Goal: Information Seeking & Learning: Learn about a topic

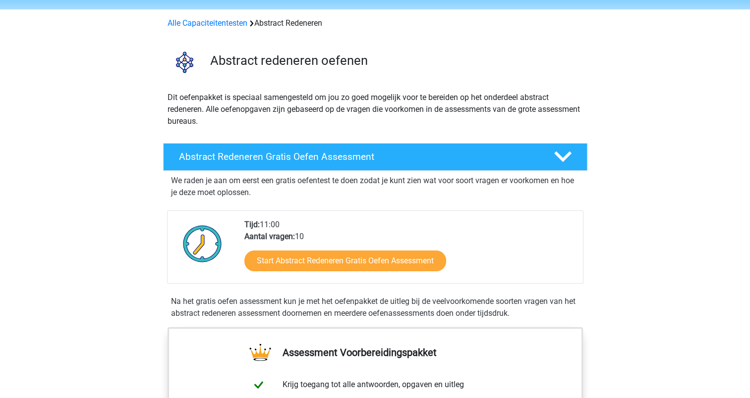
scroll to position [50, 0]
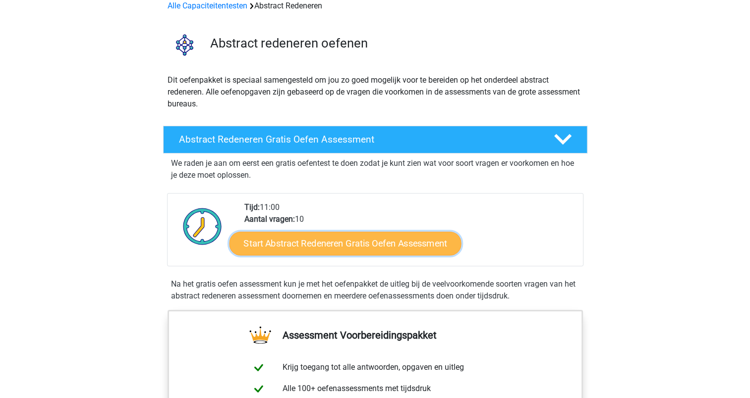
click at [355, 246] on link "Start Abstract Redeneren Gratis Oefen Assessment" at bounding box center [345, 243] width 232 height 24
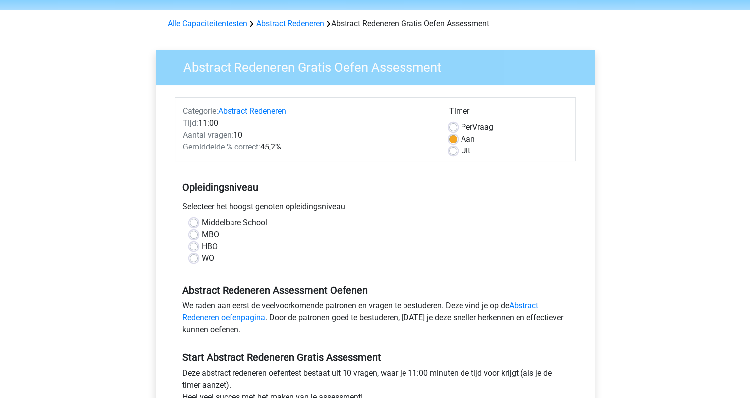
scroll to position [50, 0]
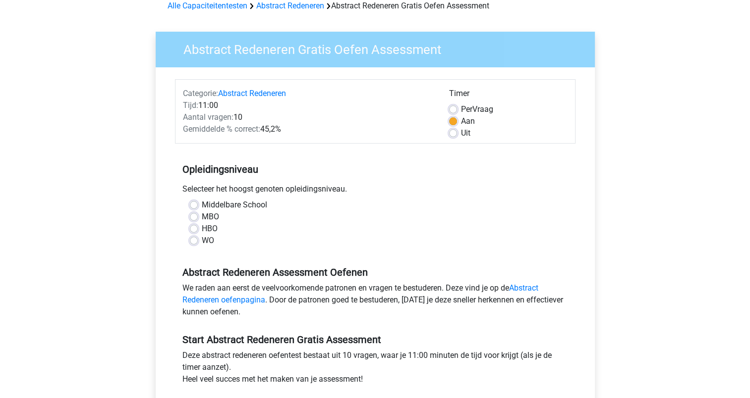
click at [202, 242] on label "WO" at bounding box center [208, 241] width 12 height 12
click at [194, 242] on input "WO" at bounding box center [194, 240] width 8 height 10
radio input "true"
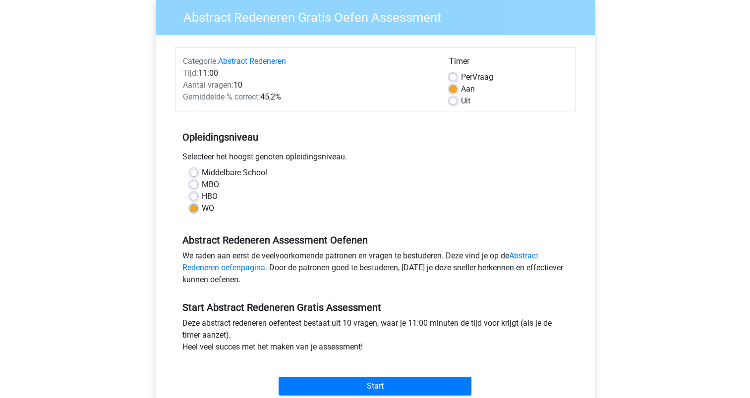
scroll to position [149, 0]
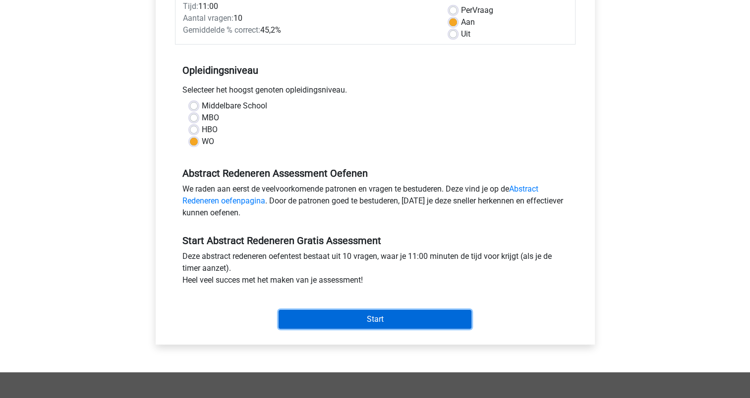
click at [385, 322] on input "Start" at bounding box center [374, 319] width 193 height 19
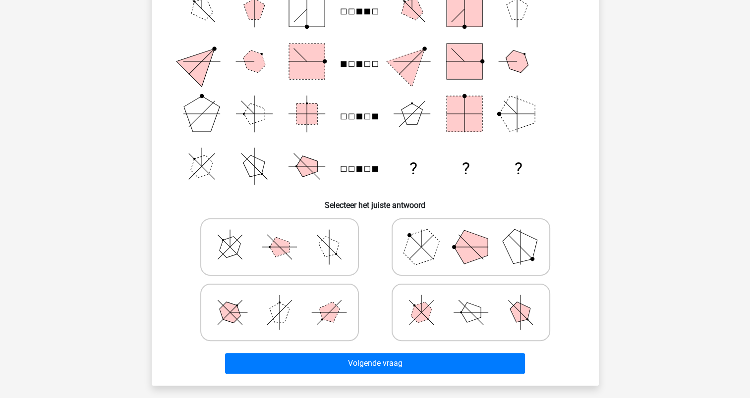
scroll to position [149, 0]
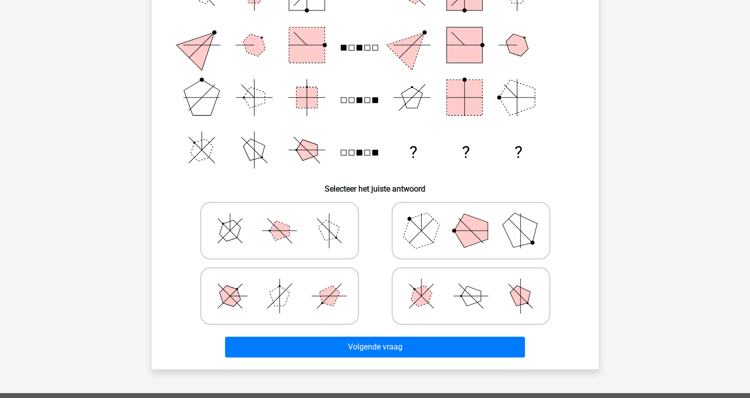
click at [231, 230] on polygon at bounding box center [230, 231] width 28 height 28
click at [279, 219] on input "radio" at bounding box center [282, 215] width 6 height 6
radio input "true"
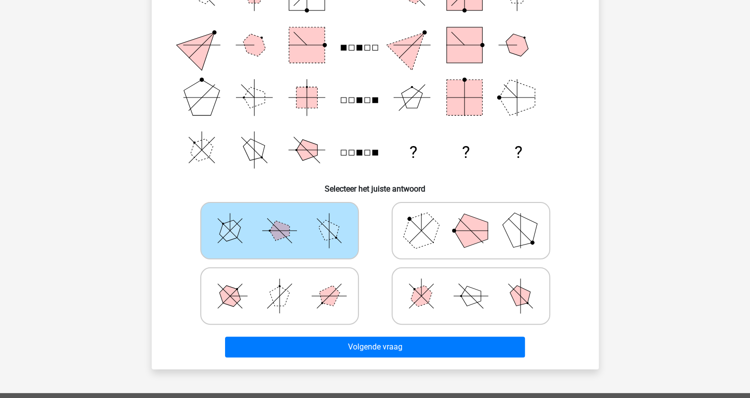
click at [452, 231] on circle at bounding box center [454, 231] width 4 height 4
click at [471, 219] on input "radio" at bounding box center [474, 215] width 6 height 6
radio input "true"
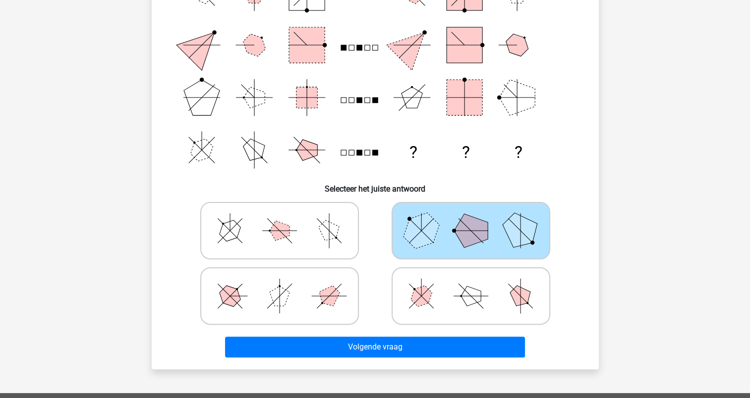
click at [301, 285] on icon at bounding box center [279, 297] width 149 height 50
click at [286, 284] on input "radio" at bounding box center [282, 281] width 6 height 6
radio input "true"
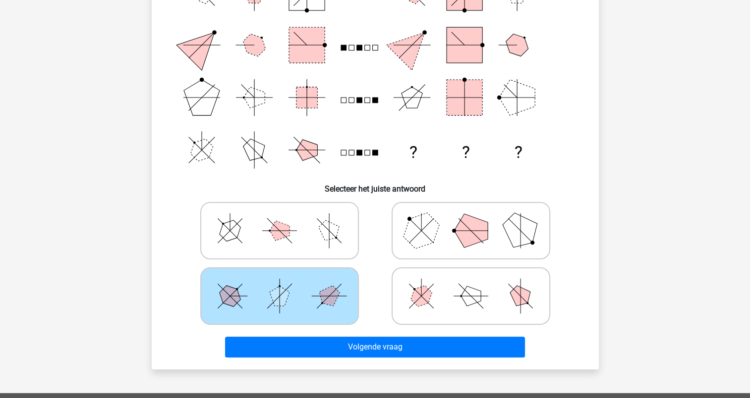
click at [432, 283] on icon at bounding box center [470, 297] width 149 height 50
click at [471, 283] on input "radio" at bounding box center [474, 281] width 6 height 6
radio input "true"
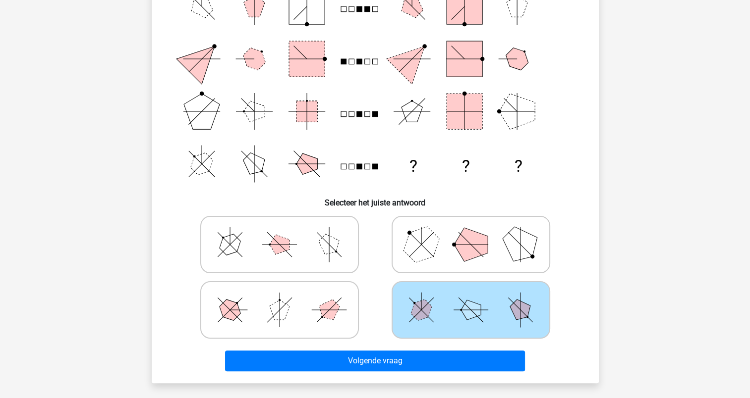
scroll to position [198, 0]
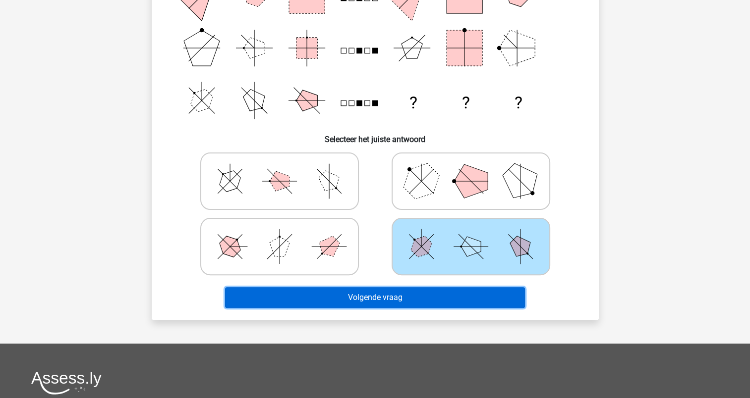
click at [394, 302] on button "Volgende vraag" at bounding box center [375, 297] width 300 height 21
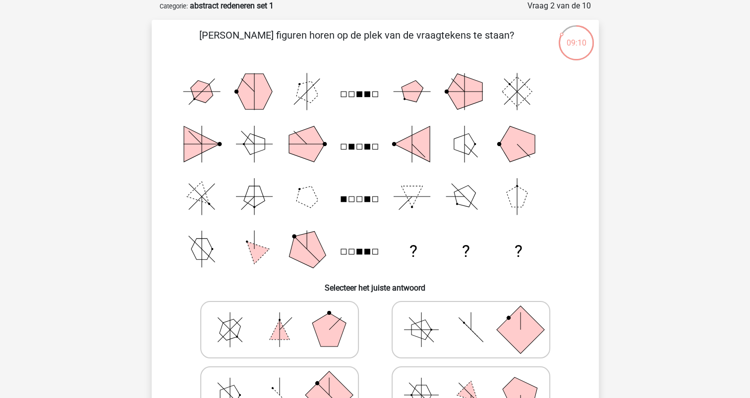
scroll to position [99, 0]
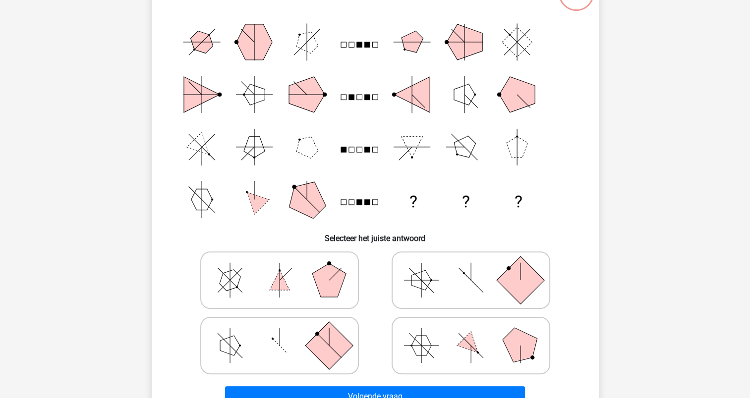
click at [303, 279] on icon at bounding box center [279, 281] width 149 height 50
click at [286, 268] on input "radio" at bounding box center [282, 265] width 6 height 6
radio input "true"
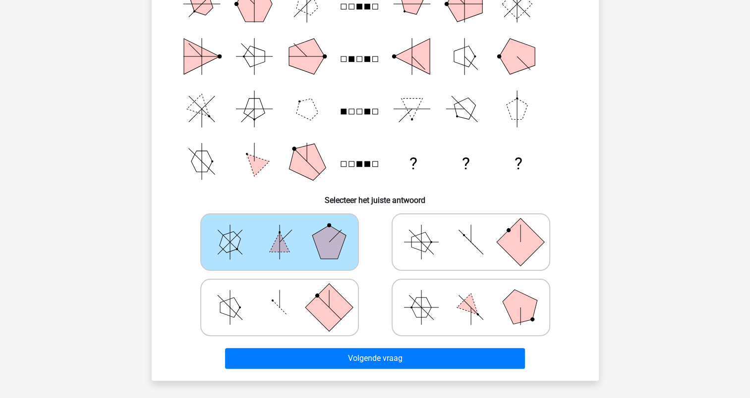
scroll to position [149, 0]
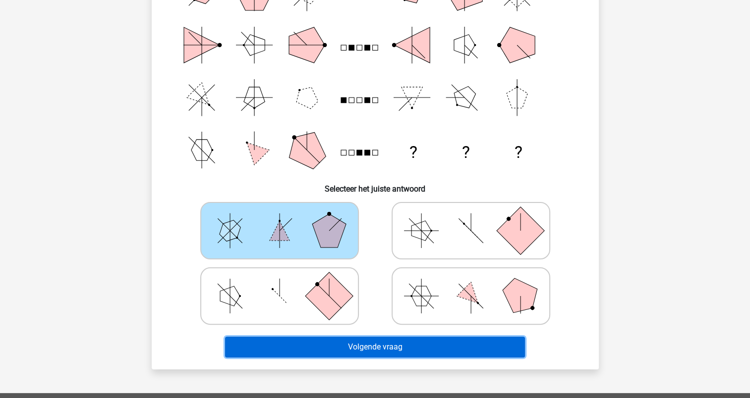
click at [381, 347] on button "Volgende vraag" at bounding box center [375, 347] width 300 height 21
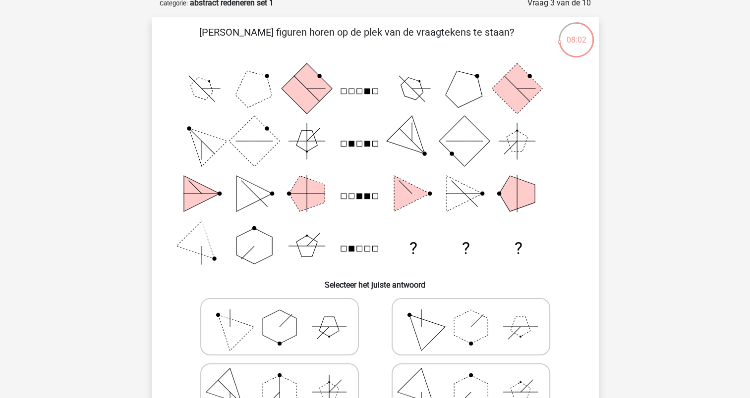
scroll to position [99, 0]
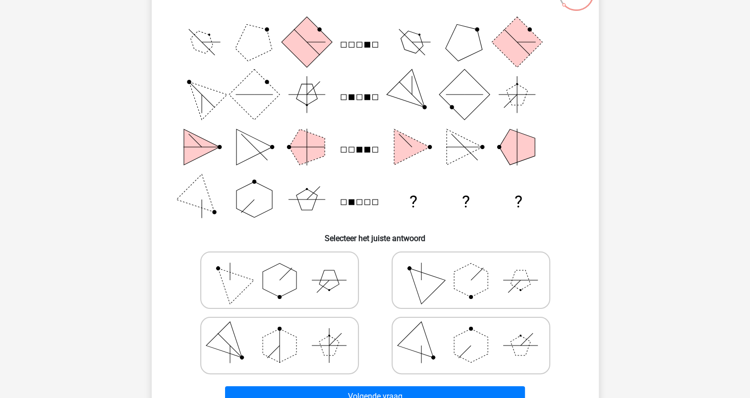
click at [469, 294] on polygon at bounding box center [471, 281] width 34 height 34
click at [471, 268] on input "radio" at bounding box center [474, 265] width 6 height 6
radio input "true"
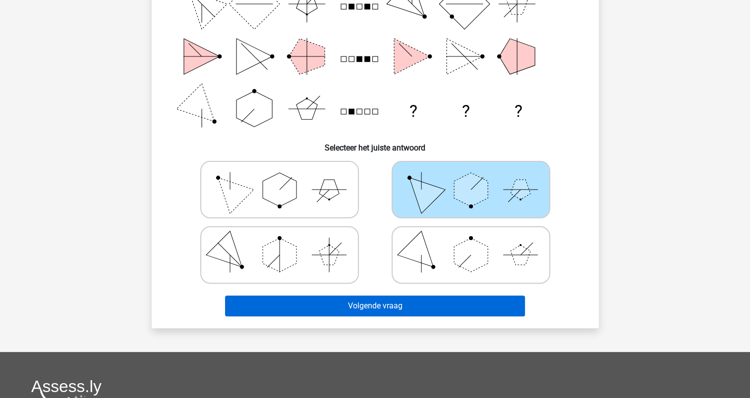
scroll to position [198, 0]
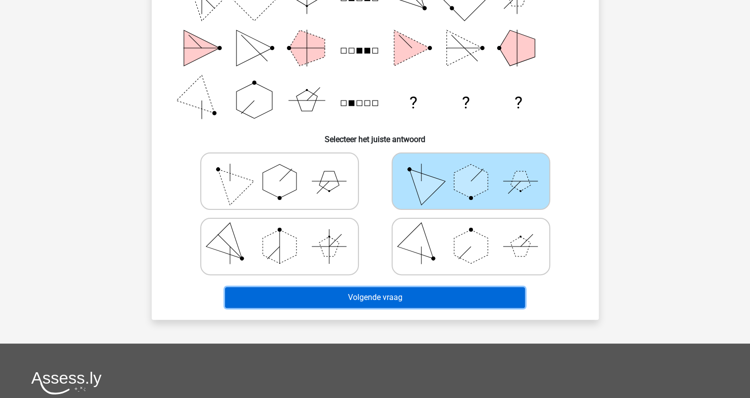
click at [389, 296] on button "Volgende vraag" at bounding box center [375, 297] width 300 height 21
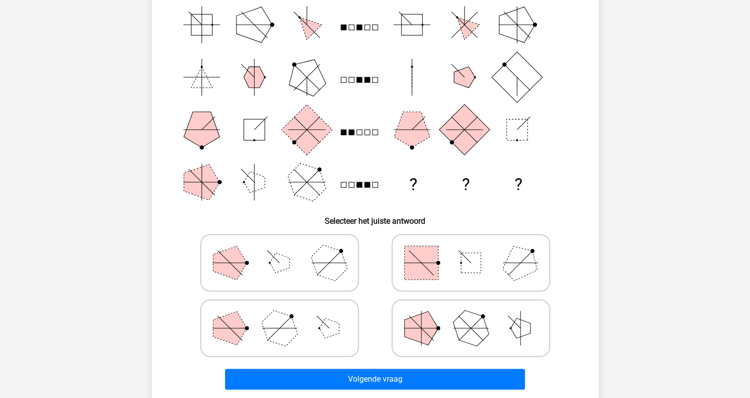
scroll to position [99, 0]
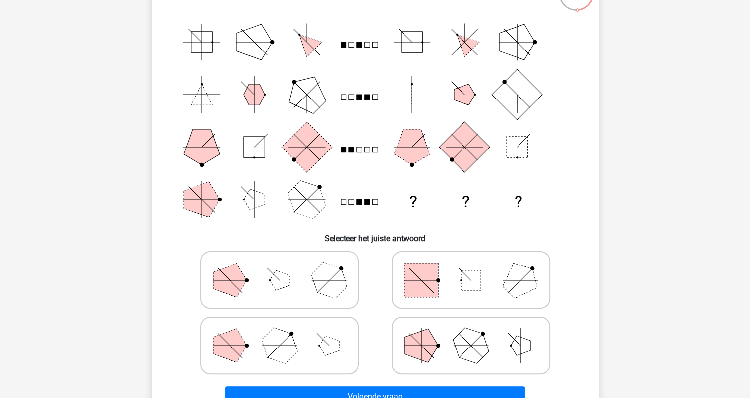
click at [468, 283] on rect at bounding box center [471, 281] width 20 height 20
click at [471, 268] on input "radio" at bounding box center [474, 265] width 6 height 6
radio input "true"
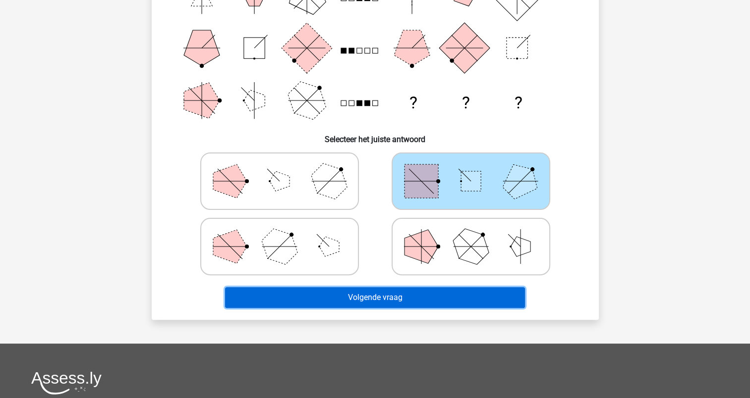
click at [395, 301] on button "Volgende vraag" at bounding box center [375, 297] width 300 height 21
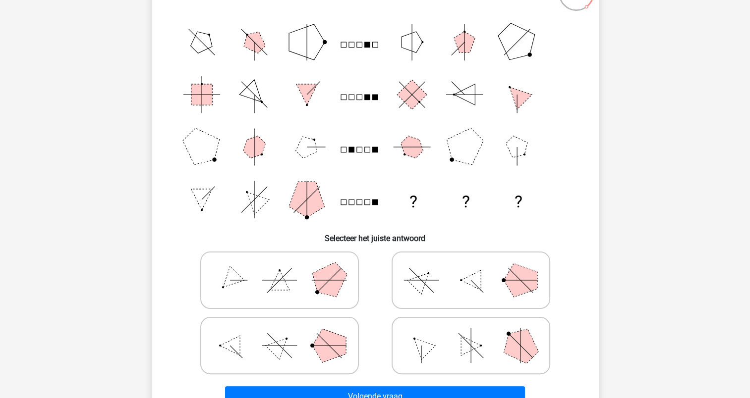
click at [279, 347] on polygon at bounding box center [279, 346] width 28 height 28
click at [279, 334] on input "radio" at bounding box center [282, 330] width 6 height 6
radio input "true"
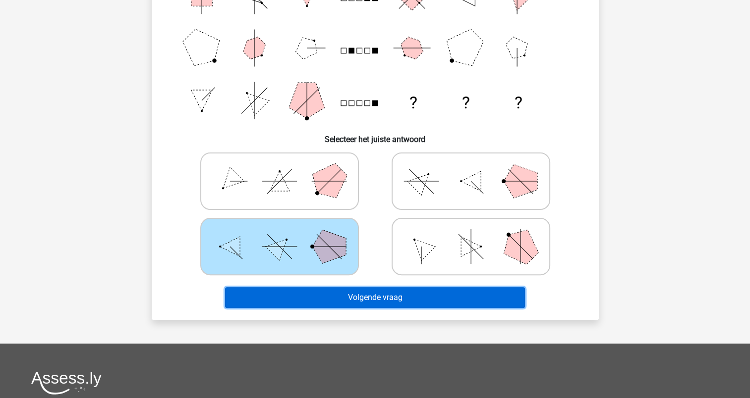
click at [385, 297] on button "Volgende vraag" at bounding box center [375, 297] width 300 height 21
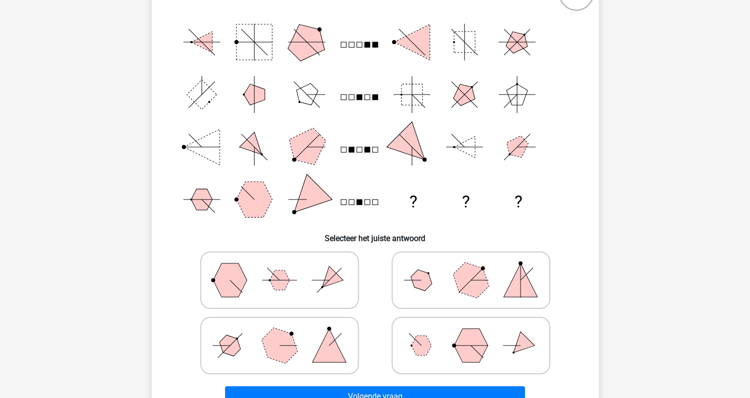
click at [273, 345] on polygon at bounding box center [279, 346] width 48 height 48
click at [279, 334] on input "radio" at bounding box center [282, 330] width 6 height 6
radio input "true"
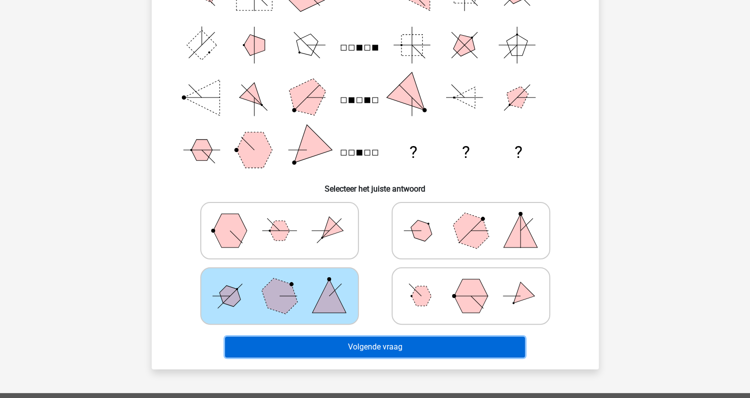
click at [387, 349] on button "Volgende vraag" at bounding box center [375, 347] width 300 height 21
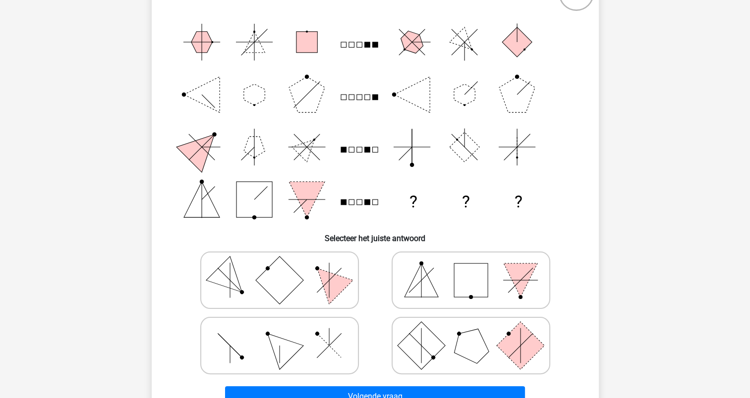
click at [296, 338] on icon at bounding box center [279, 346] width 149 height 50
click at [286, 334] on input "radio" at bounding box center [282, 330] width 6 height 6
radio input "true"
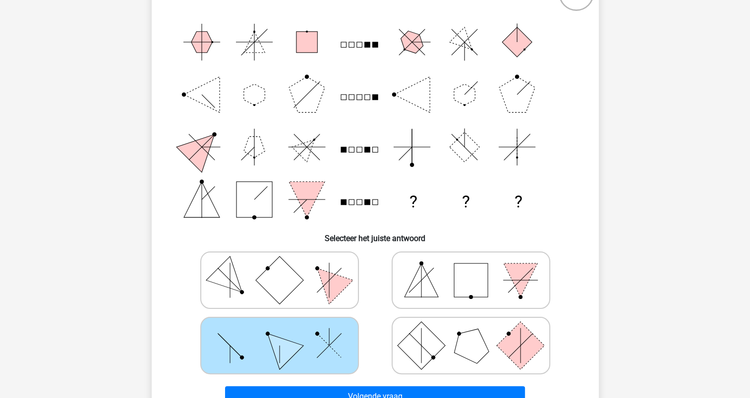
scroll to position [198, 0]
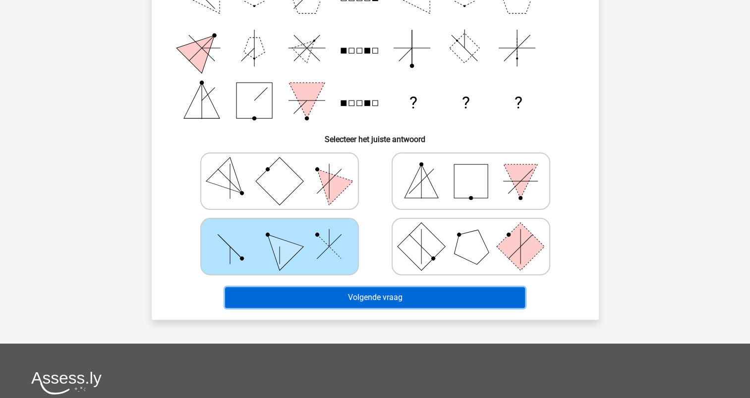
click at [372, 293] on button "Volgende vraag" at bounding box center [375, 297] width 300 height 21
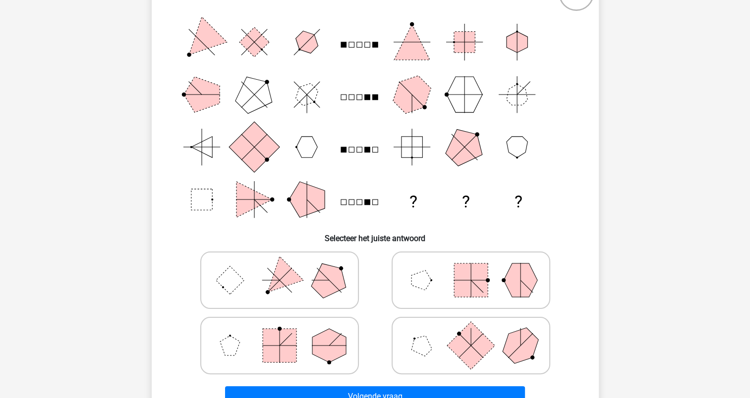
scroll to position [149, 0]
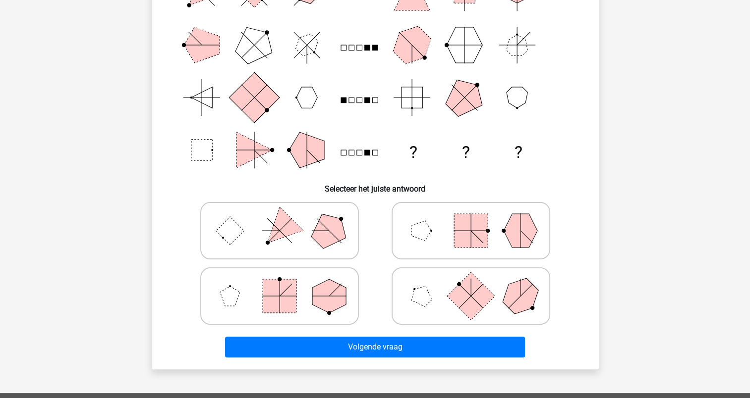
click at [469, 236] on rect at bounding box center [471, 231] width 34 height 34
click at [471, 219] on input "radio" at bounding box center [474, 215] width 6 height 6
radio input "true"
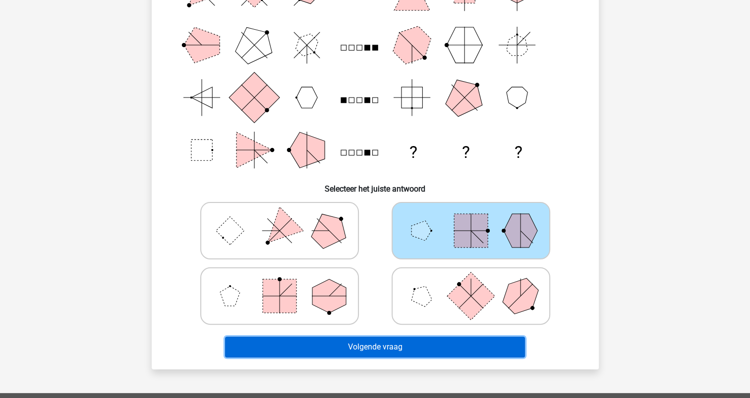
click at [394, 348] on button "Volgende vraag" at bounding box center [375, 347] width 300 height 21
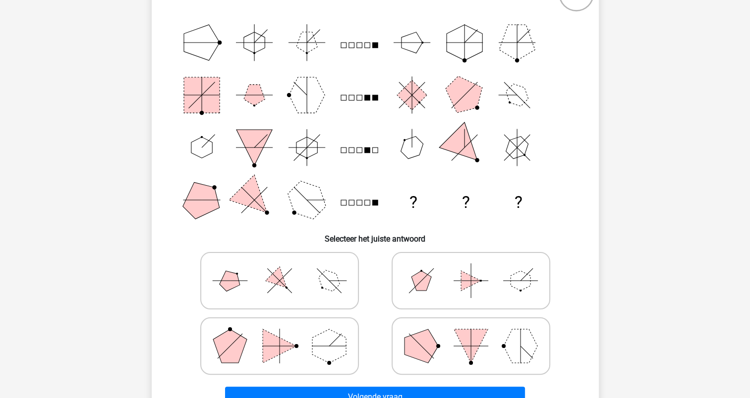
scroll to position [99, 0]
click at [273, 282] on polygon at bounding box center [279, 280] width 28 height 28
click at [279, 268] on input "radio" at bounding box center [282, 265] width 6 height 6
radio input "true"
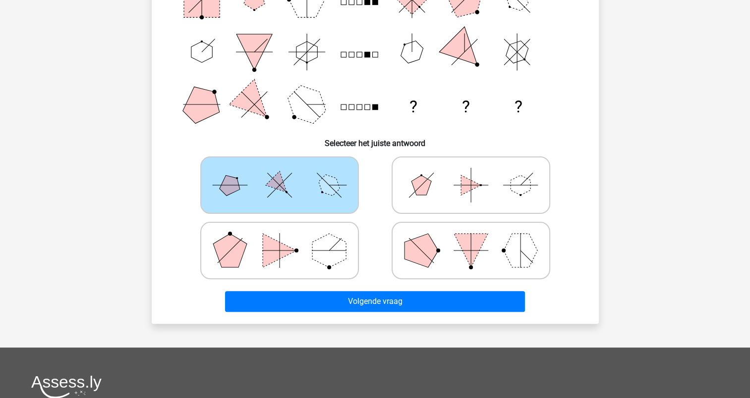
scroll to position [198, 0]
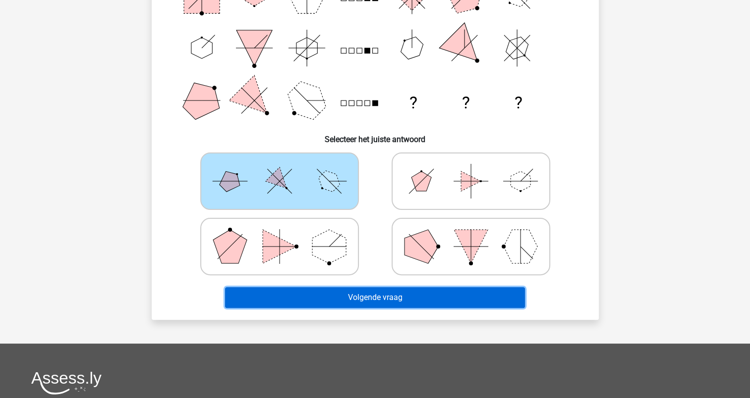
click at [388, 300] on button "Volgende vraag" at bounding box center [375, 297] width 300 height 21
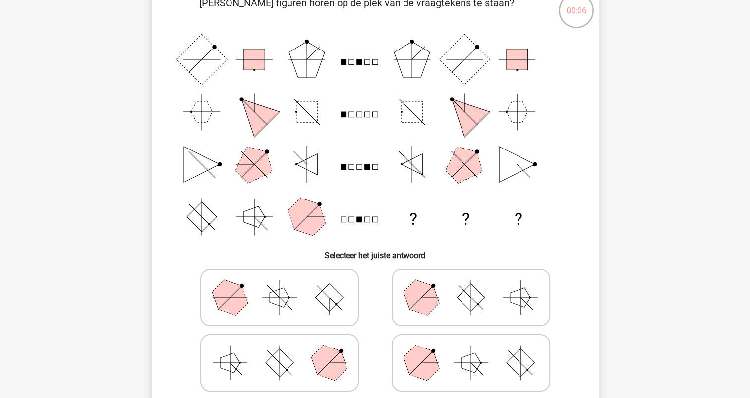
scroll to position [99, 0]
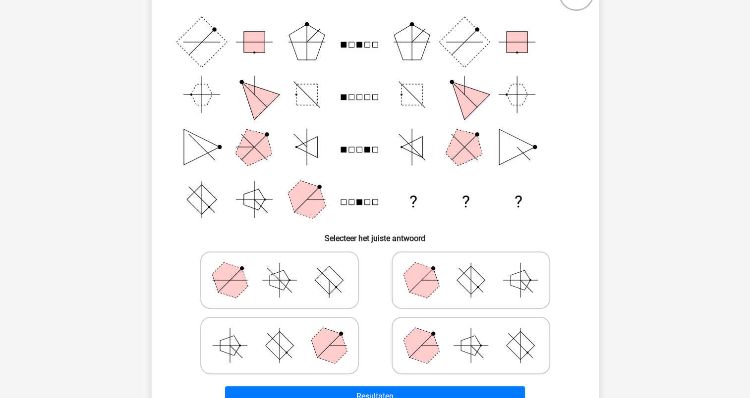
click at [487, 291] on icon at bounding box center [470, 281] width 149 height 50
click at [477, 268] on input "radio" at bounding box center [474, 265] width 6 height 6
radio input "true"
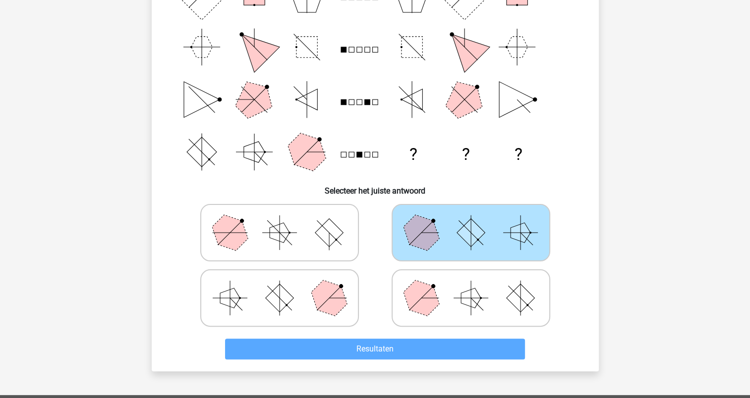
scroll to position [149, 0]
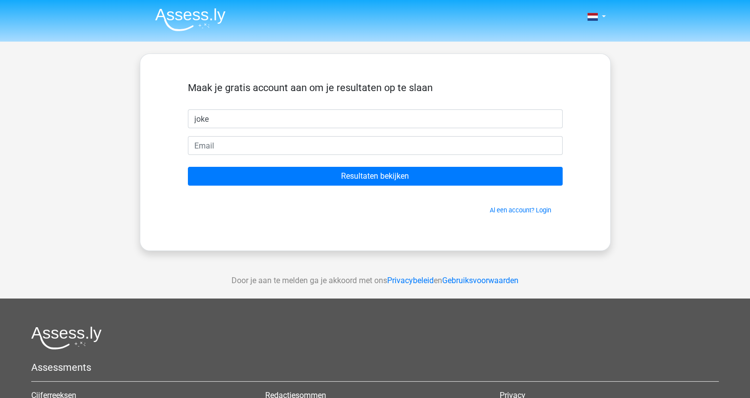
type input "joke"
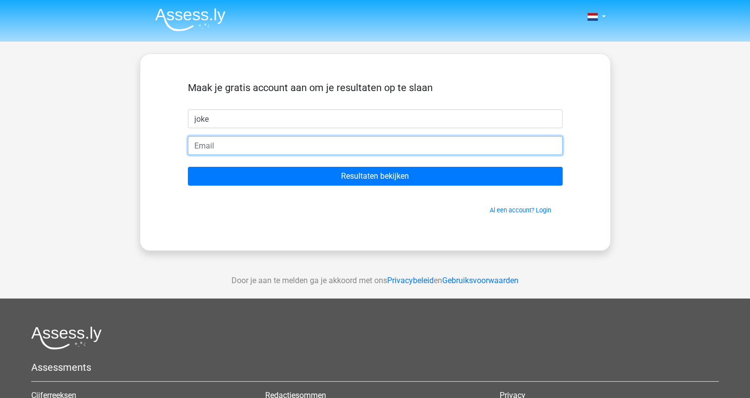
click at [375, 149] on input "email" at bounding box center [375, 145] width 375 height 19
type input "[EMAIL_ADDRESS][DOMAIN_NAME]"
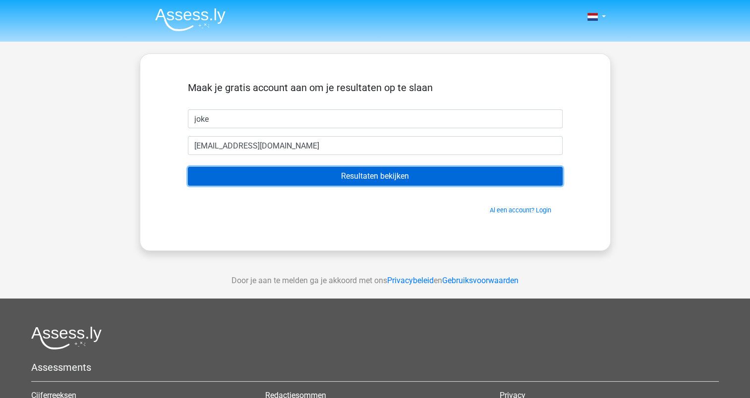
click at [382, 176] on input "Resultaten bekijken" at bounding box center [375, 176] width 375 height 19
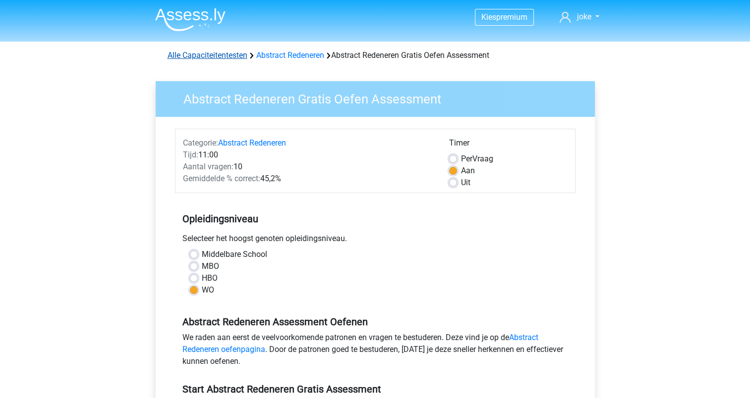
click at [222, 57] on link "Alle Capaciteitentesten" at bounding box center [207, 55] width 80 height 9
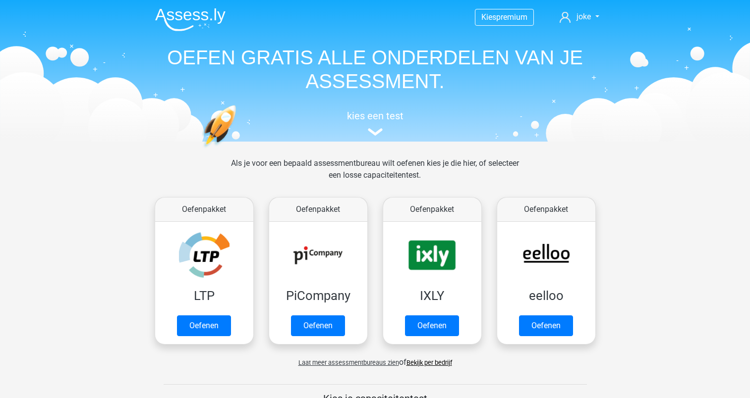
scroll to position [420, 0]
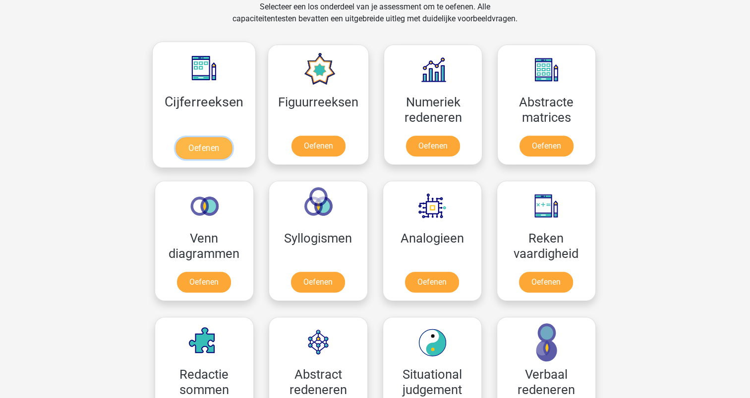
click at [213, 146] on link "Oefenen" at bounding box center [203, 148] width 56 height 22
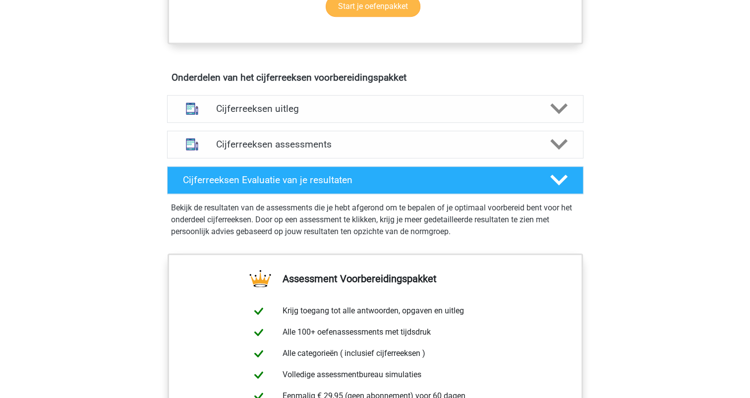
scroll to position [545, 0]
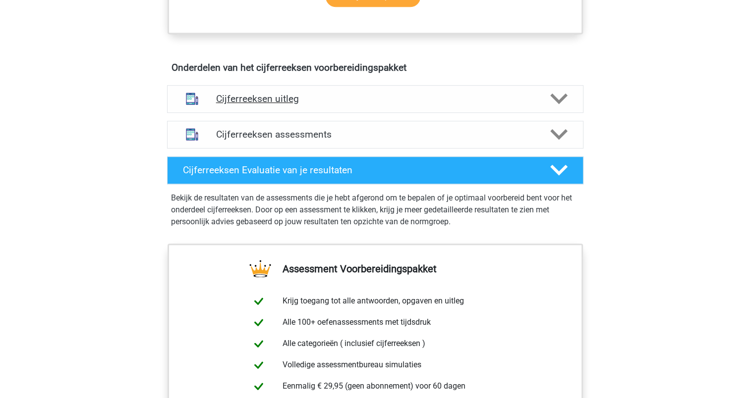
click at [556, 108] on icon at bounding box center [558, 98] width 17 height 17
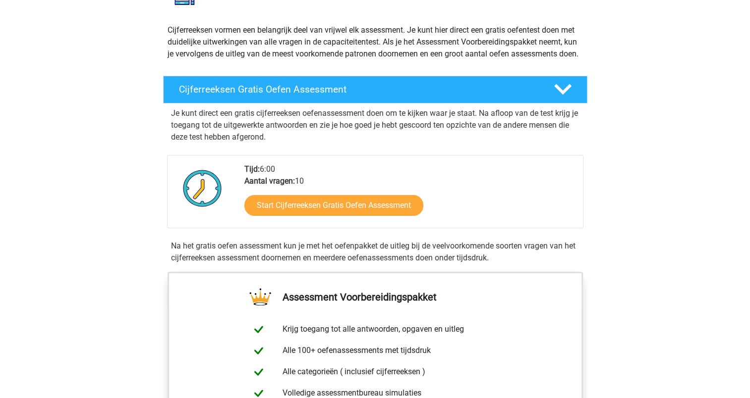
scroll to position [99, 0]
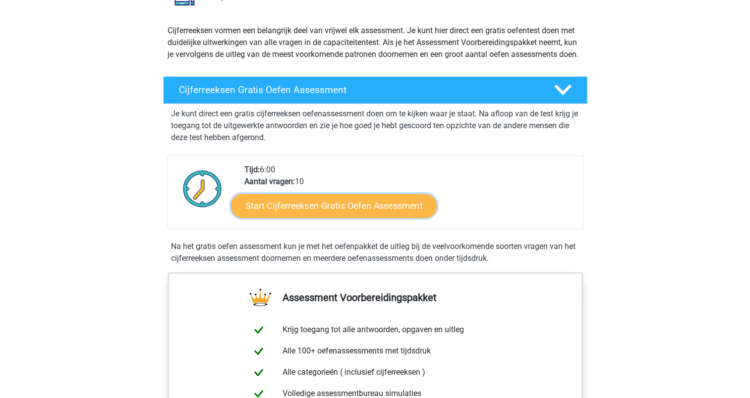
click at [364, 218] on link "Start Cijferreeksen Gratis Oefen Assessment" at bounding box center [334, 206] width 206 height 24
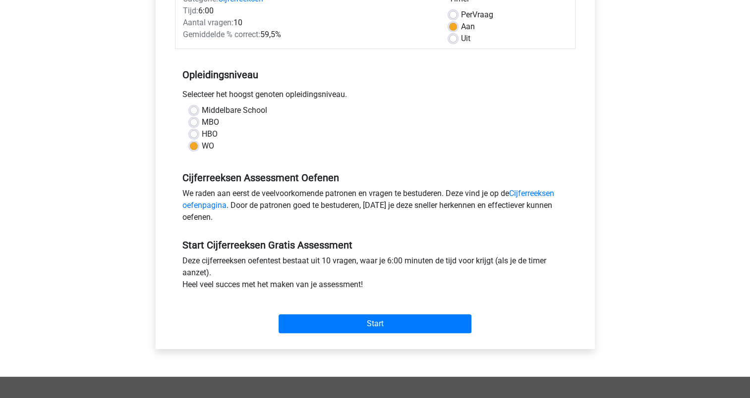
scroll to position [149, 0]
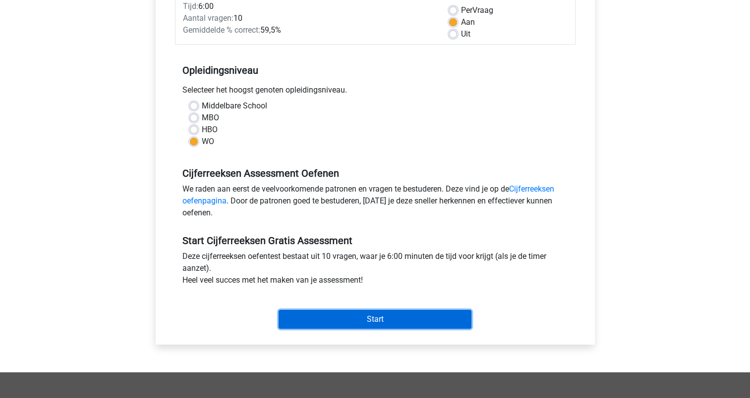
click at [376, 316] on input "Start" at bounding box center [374, 319] width 193 height 19
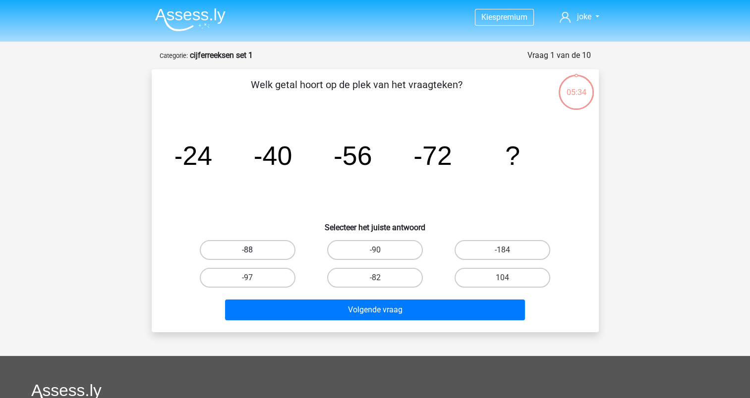
click at [256, 248] on label "-88" at bounding box center [248, 250] width 96 height 20
click at [254, 250] on input "-88" at bounding box center [250, 253] width 6 height 6
radio input "true"
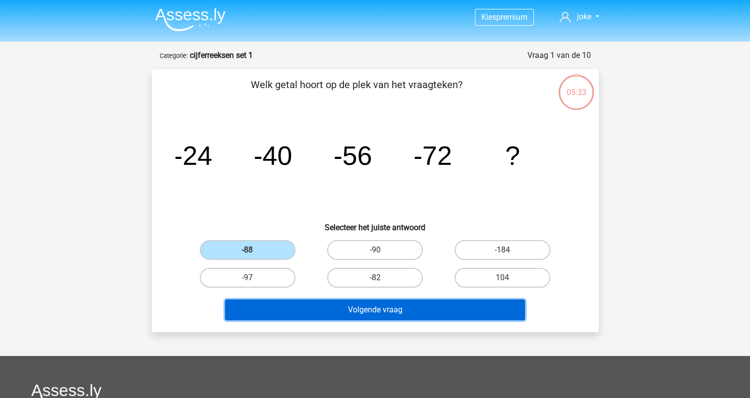
click at [409, 311] on button "Volgende vraag" at bounding box center [375, 310] width 300 height 21
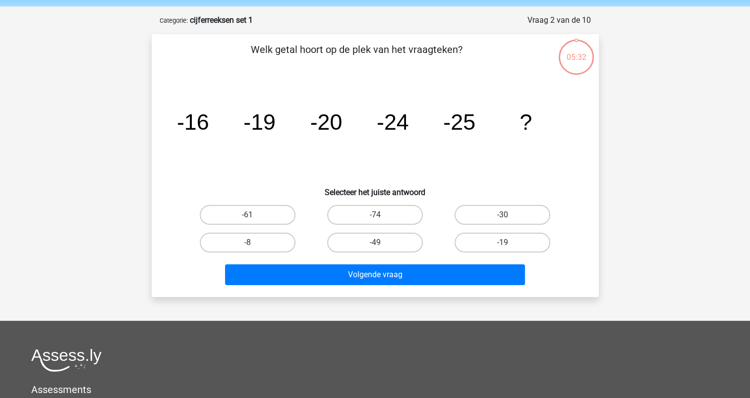
scroll to position [50, 0]
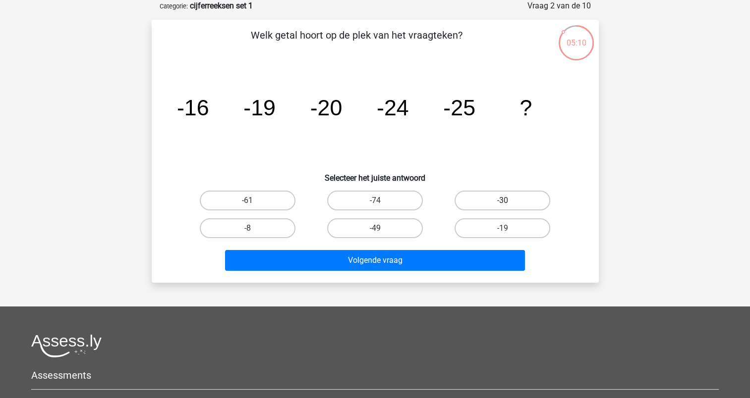
click at [484, 204] on label "-30" at bounding box center [502, 201] width 96 height 20
click at [502, 204] on input "-30" at bounding box center [505, 204] width 6 height 6
radio input "true"
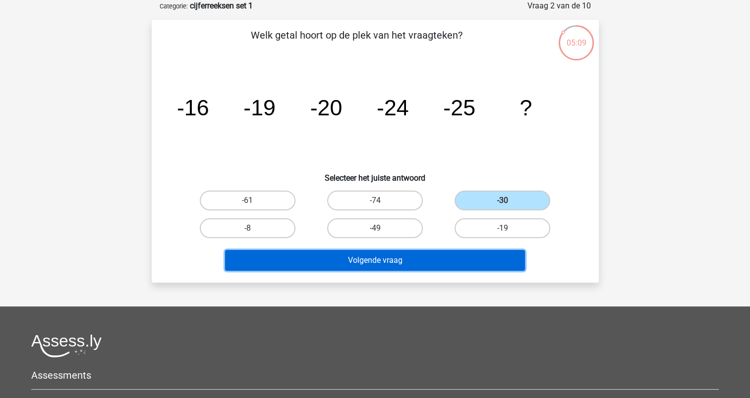
click at [404, 262] on button "Volgende vraag" at bounding box center [375, 260] width 300 height 21
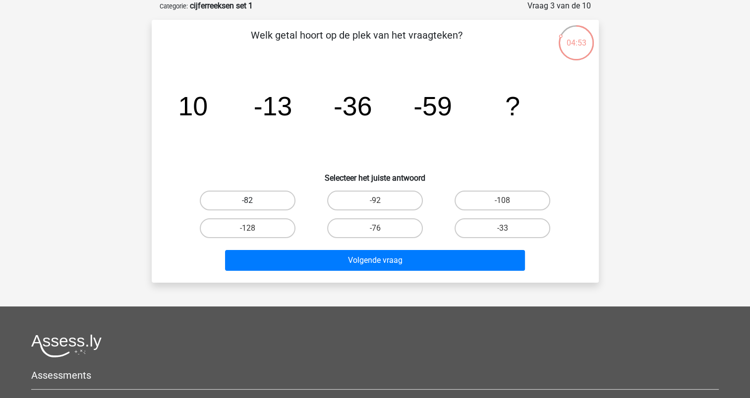
click at [256, 203] on label "-82" at bounding box center [248, 201] width 96 height 20
click at [254, 203] on input "-82" at bounding box center [250, 204] width 6 height 6
radio input "true"
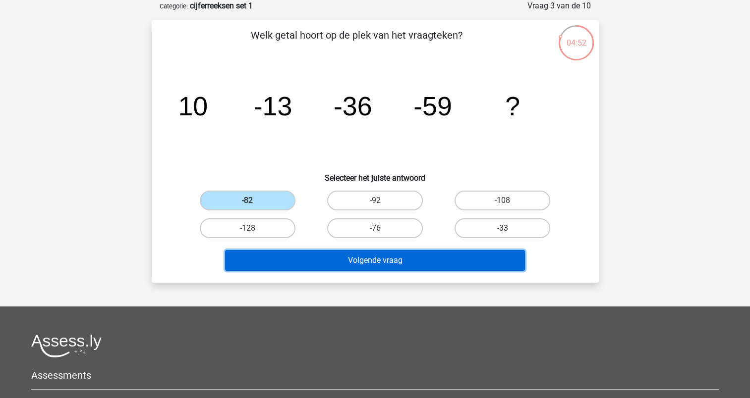
click at [399, 262] on button "Volgende vraag" at bounding box center [375, 260] width 300 height 21
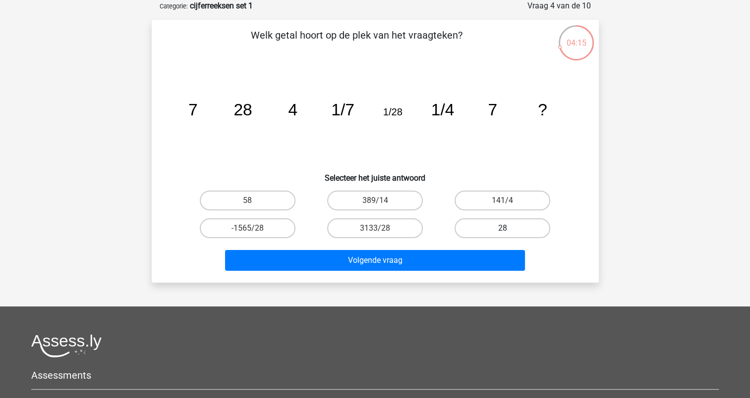
click at [476, 230] on label "28" at bounding box center [502, 229] width 96 height 20
click at [502, 230] on input "28" at bounding box center [505, 231] width 6 height 6
radio input "true"
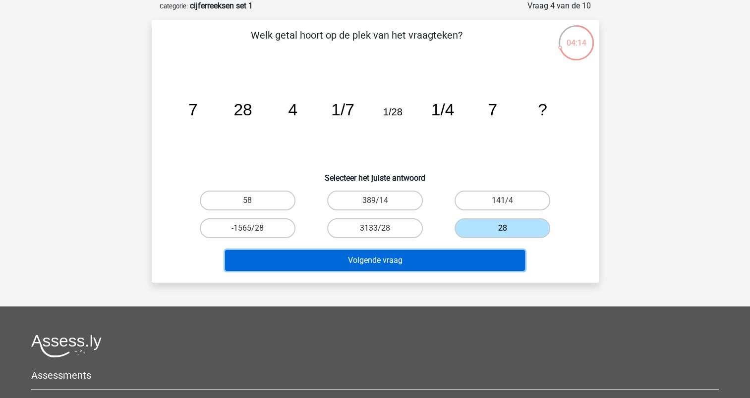
click at [403, 261] on button "Volgende vraag" at bounding box center [375, 260] width 300 height 21
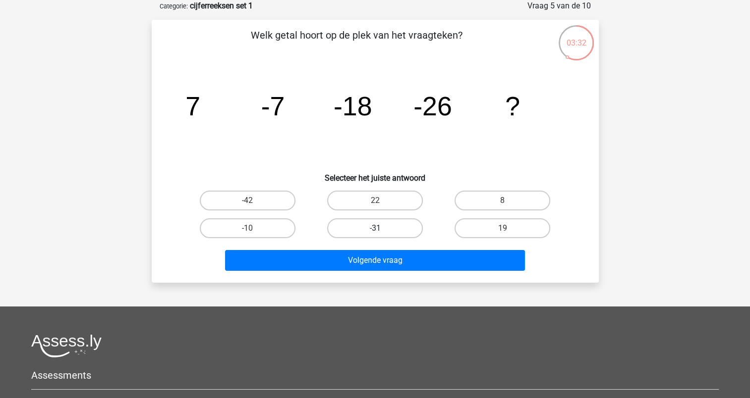
click at [372, 225] on label "-31" at bounding box center [375, 229] width 96 height 20
click at [375, 228] on input "-31" at bounding box center [378, 231] width 6 height 6
radio input "true"
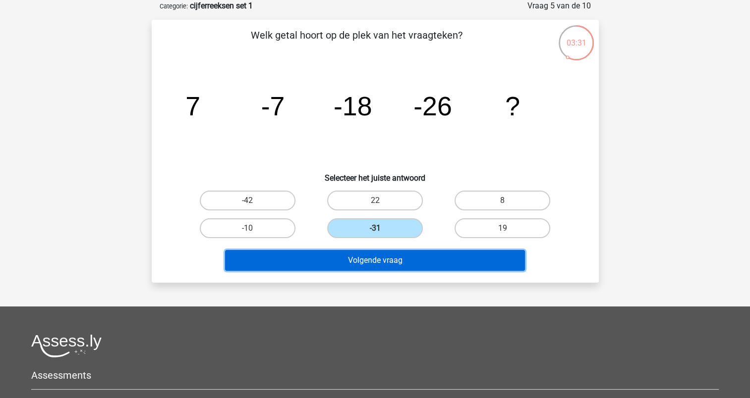
click at [407, 258] on button "Volgende vraag" at bounding box center [375, 260] width 300 height 21
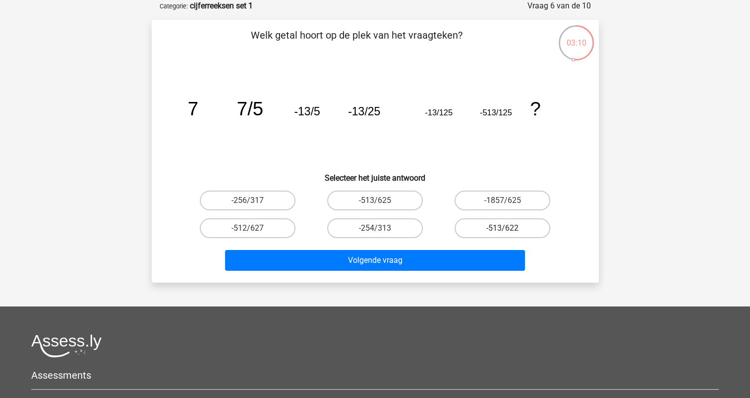
click at [512, 232] on label "-513/622" at bounding box center [502, 229] width 96 height 20
click at [509, 232] on input "-513/622" at bounding box center [505, 231] width 6 height 6
radio input "true"
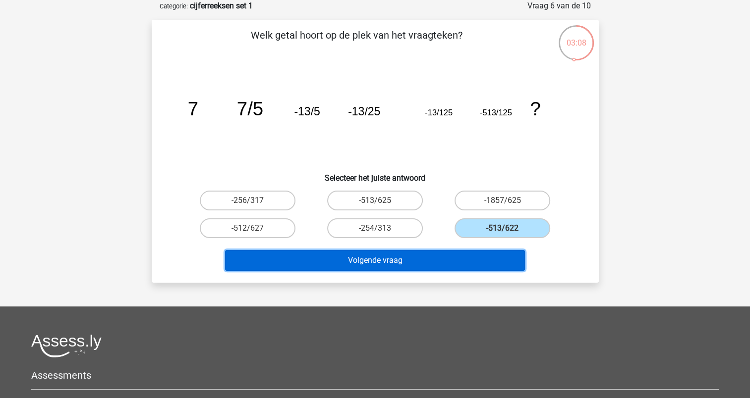
click at [402, 262] on button "Volgende vraag" at bounding box center [375, 260] width 300 height 21
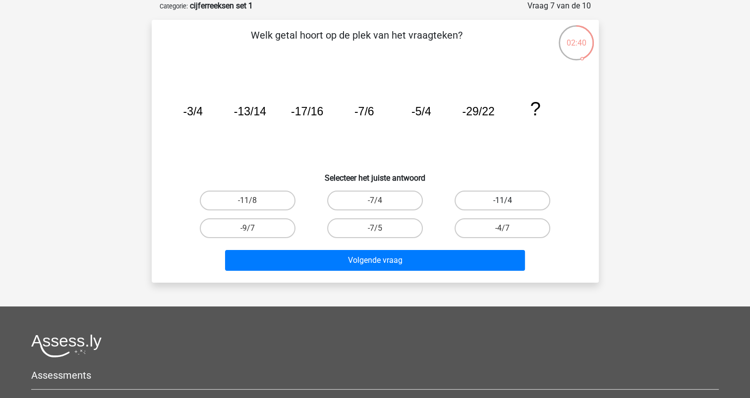
click at [513, 205] on label "-11/4" at bounding box center [502, 201] width 96 height 20
click at [509, 205] on input "-11/4" at bounding box center [505, 204] width 6 height 6
radio input "true"
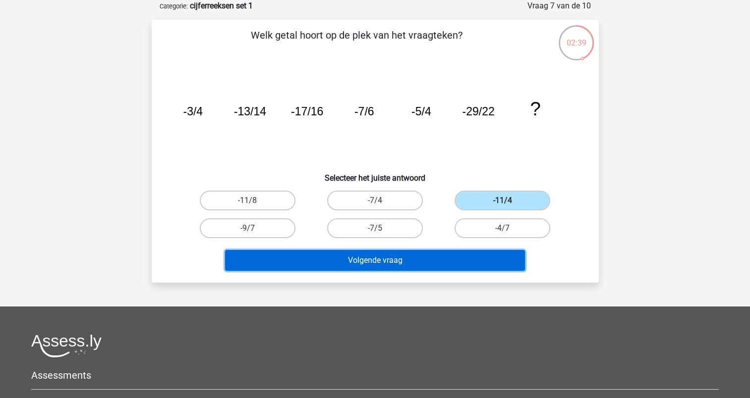
click at [406, 262] on button "Volgende vraag" at bounding box center [375, 260] width 300 height 21
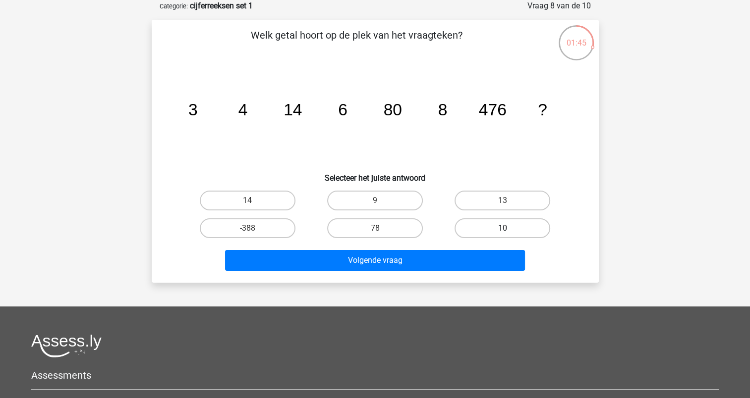
click at [498, 232] on label "10" at bounding box center [502, 229] width 96 height 20
click at [502, 232] on input "10" at bounding box center [505, 231] width 6 height 6
radio input "true"
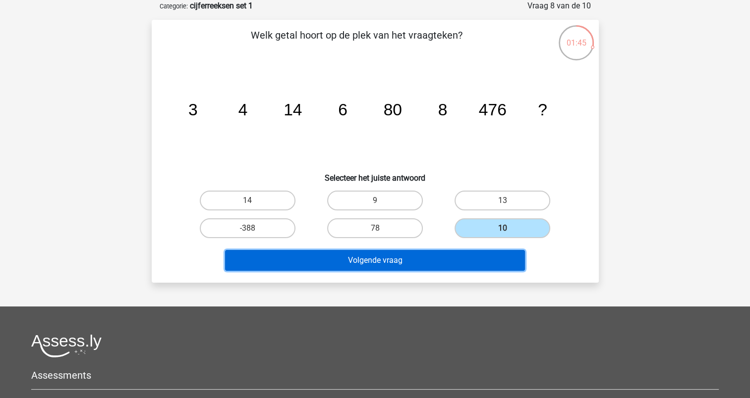
click at [428, 259] on button "Volgende vraag" at bounding box center [375, 260] width 300 height 21
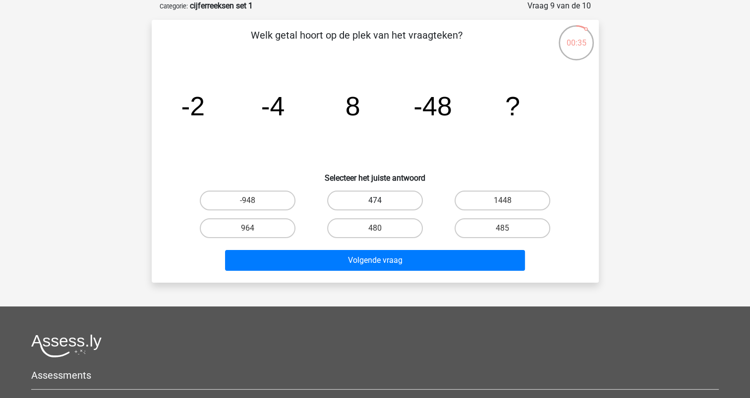
click at [394, 204] on label "474" at bounding box center [375, 201] width 96 height 20
click at [381, 204] on input "474" at bounding box center [378, 204] width 6 height 6
radio input "true"
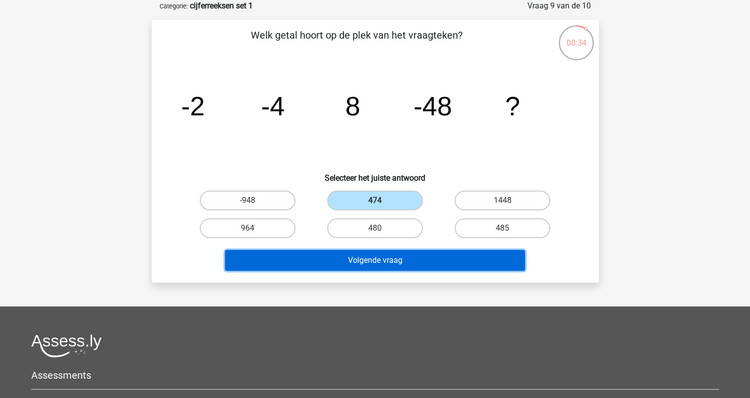
click at [389, 262] on button "Volgende vraag" at bounding box center [375, 260] width 300 height 21
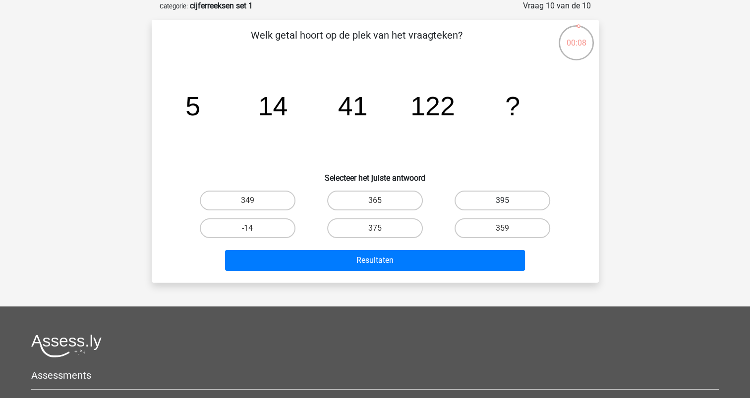
click at [498, 205] on label "395" at bounding box center [502, 201] width 96 height 20
click at [502, 205] on input "395" at bounding box center [505, 204] width 6 height 6
radio input "true"
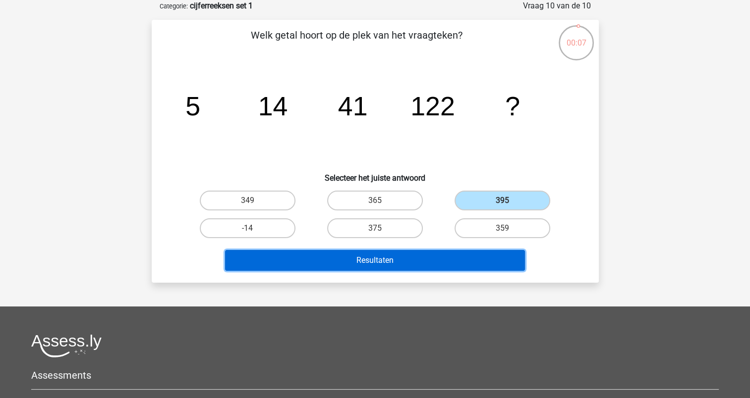
click at [432, 257] on button "Resultaten" at bounding box center [375, 260] width 300 height 21
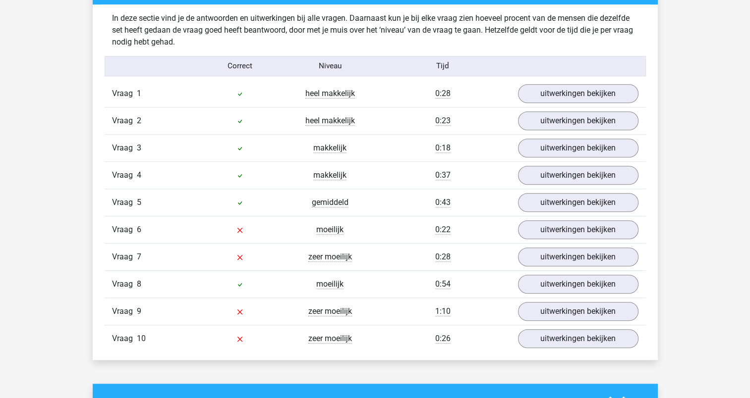
scroll to position [793, 0]
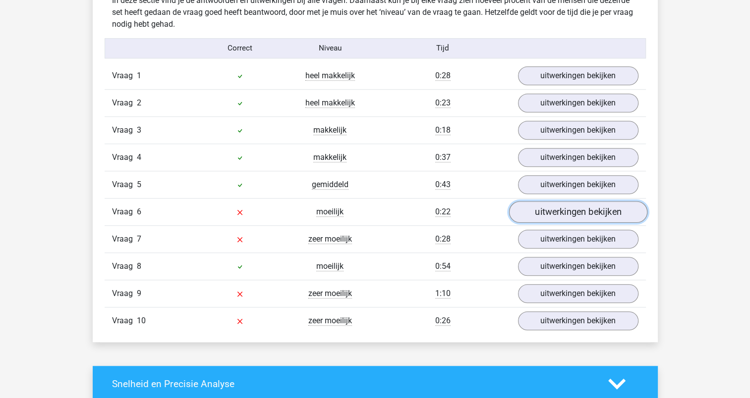
click at [594, 212] on link "uitwerkingen bekijken" at bounding box center [577, 212] width 138 height 22
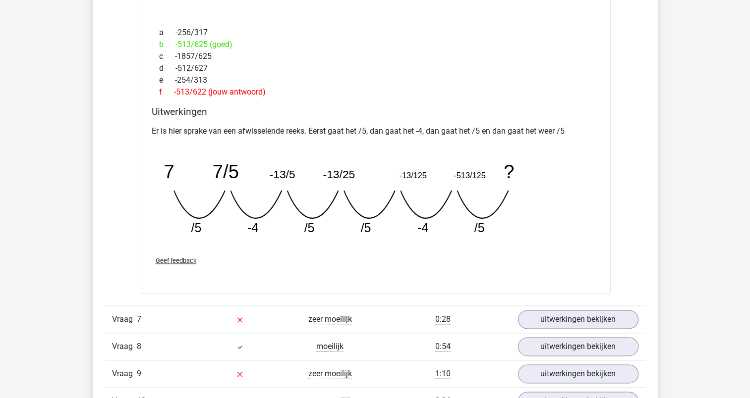
scroll to position [1189, 0]
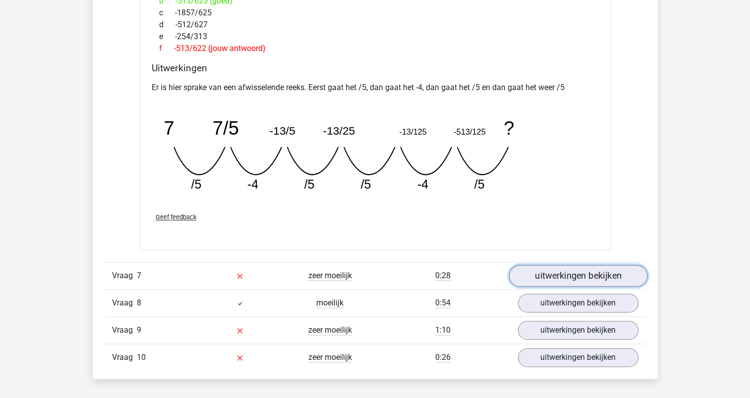
click at [569, 272] on link "uitwerkingen bekijken" at bounding box center [577, 276] width 138 height 22
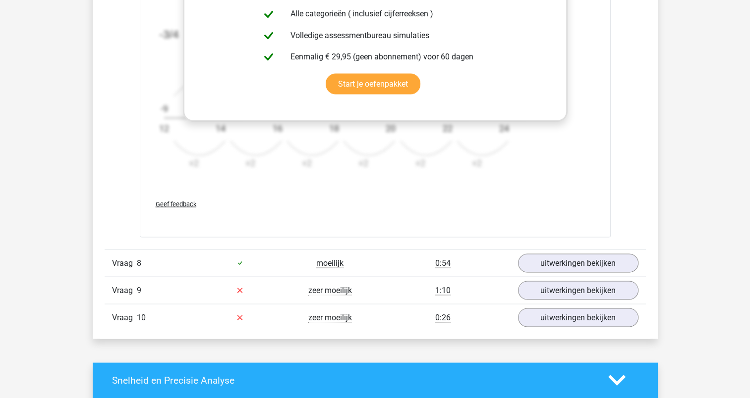
scroll to position [1883, 0]
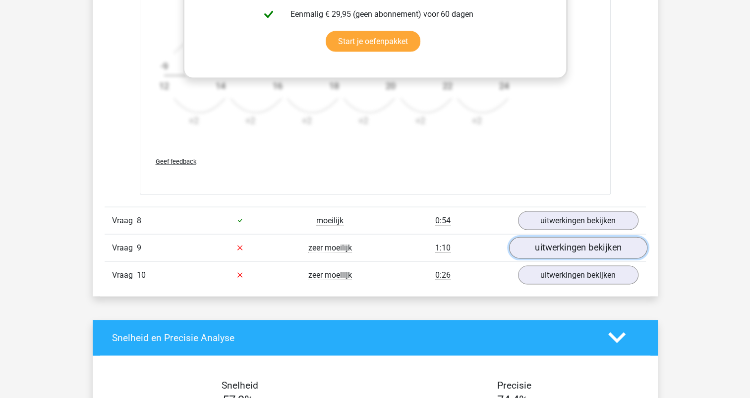
click at [567, 246] on link "uitwerkingen bekijken" at bounding box center [577, 248] width 138 height 22
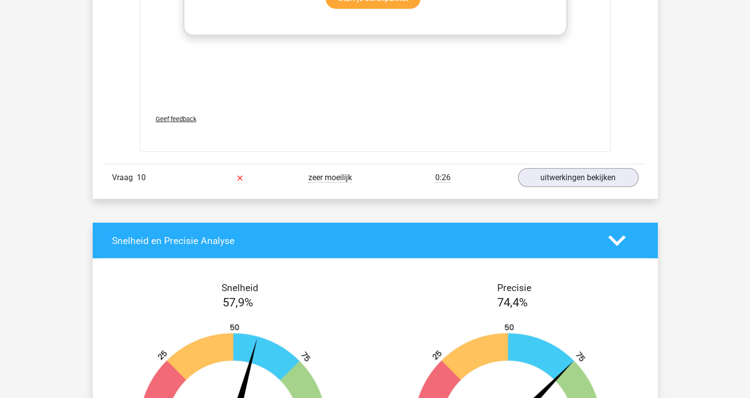
scroll to position [2577, 0]
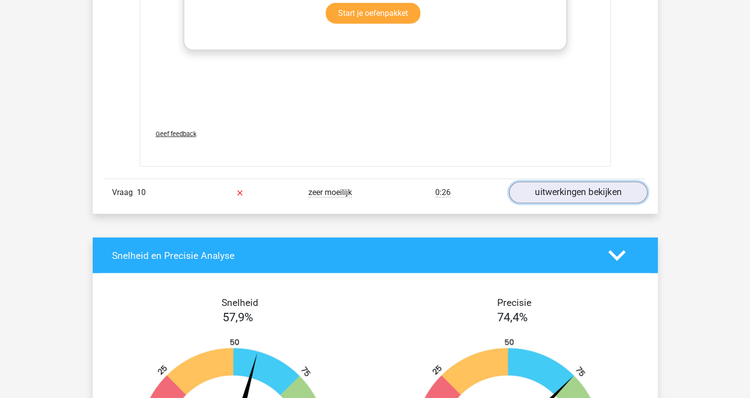
click at [579, 190] on link "uitwerkingen bekijken" at bounding box center [577, 193] width 138 height 22
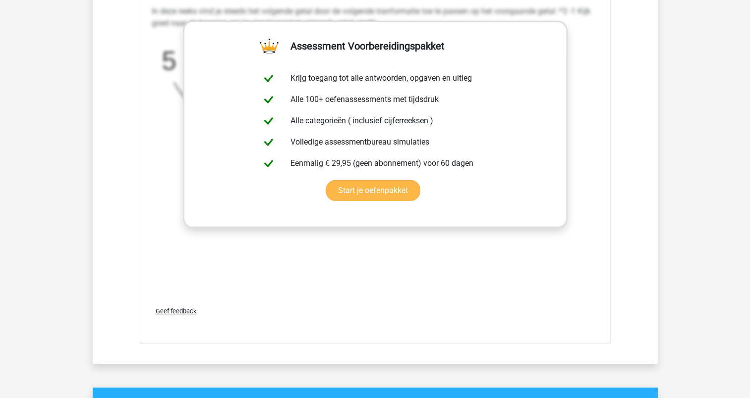
scroll to position [2949, 0]
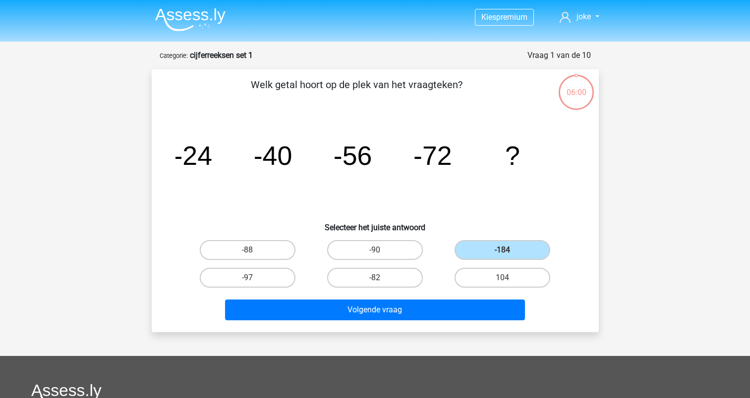
scroll to position [50, 0]
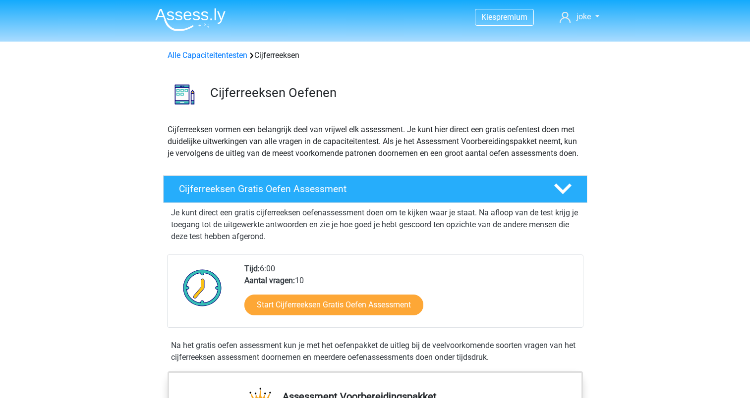
scroll to position [99, 0]
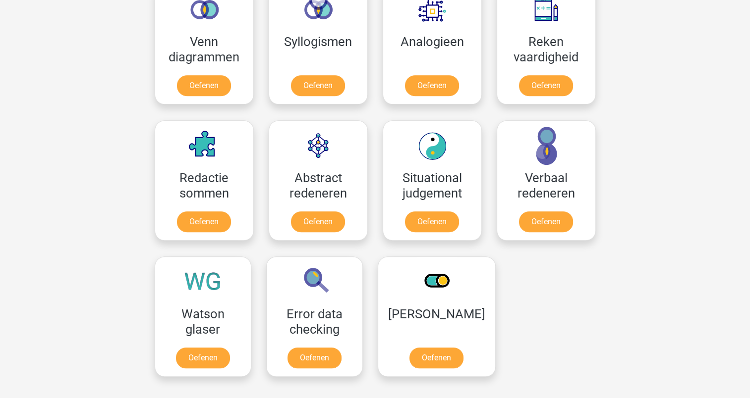
scroll to position [618, 0]
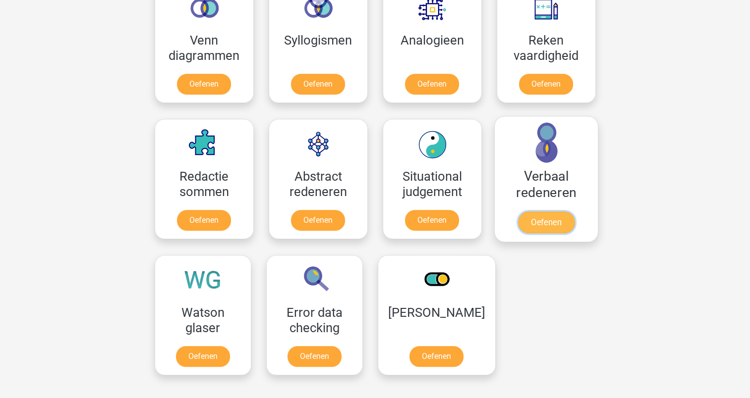
click at [551, 222] on link "Oefenen" at bounding box center [545, 223] width 56 height 22
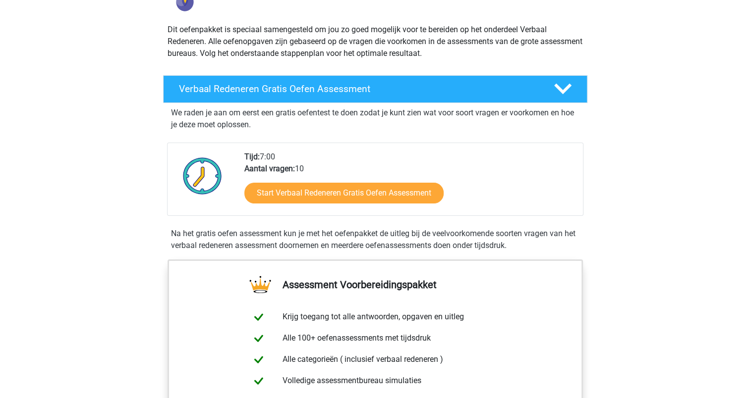
scroll to position [99, 0]
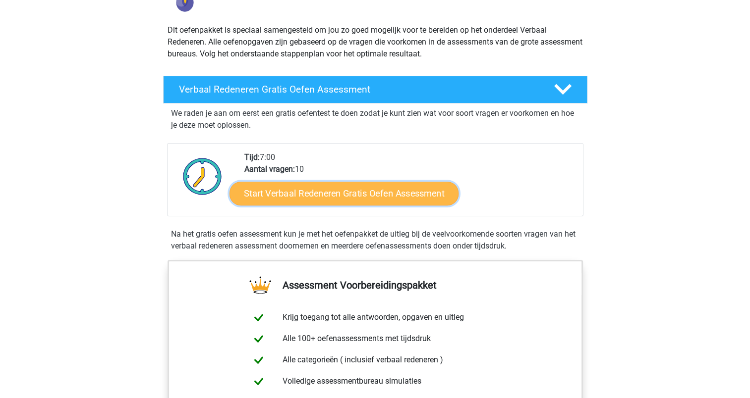
click at [371, 192] on link "Start Verbaal Redeneren Gratis Oefen Assessment" at bounding box center [343, 194] width 229 height 24
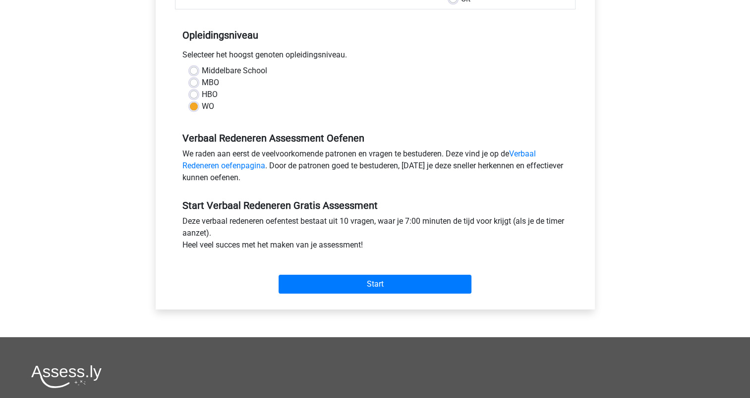
scroll to position [248, 0]
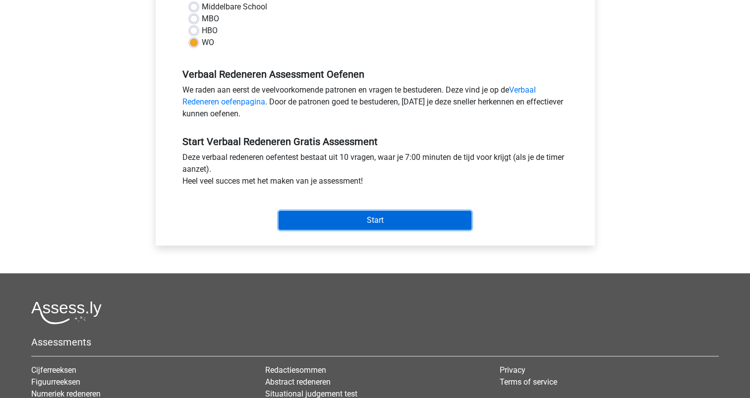
click at [375, 222] on input "Start" at bounding box center [374, 220] width 193 height 19
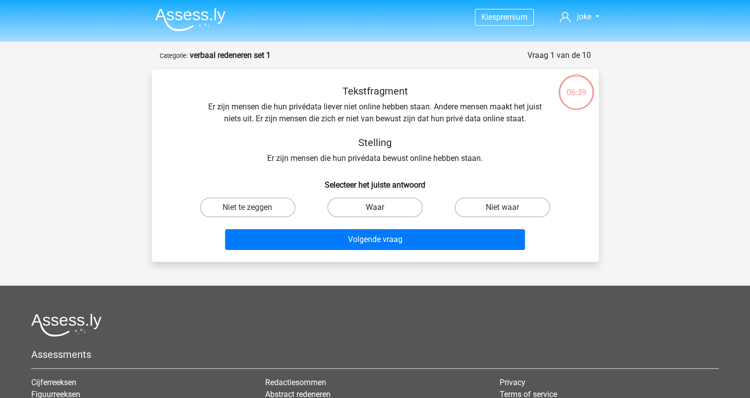
click at [384, 208] on label "Waar" at bounding box center [375, 208] width 96 height 20
click at [381, 208] on input "Waar" at bounding box center [378, 211] width 6 height 6
radio input "true"
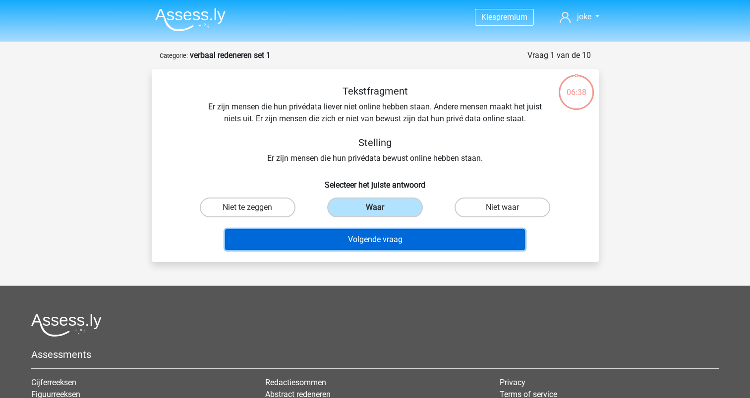
click at [391, 240] on button "Volgende vraag" at bounding box center [375, 239] width 300 height 21
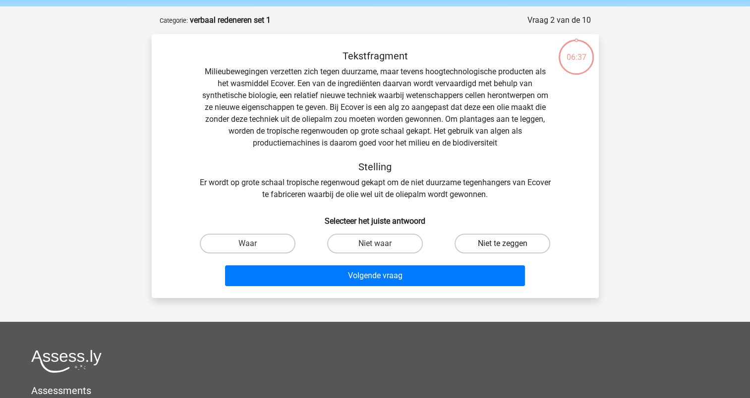
scroll to position [50, 0]
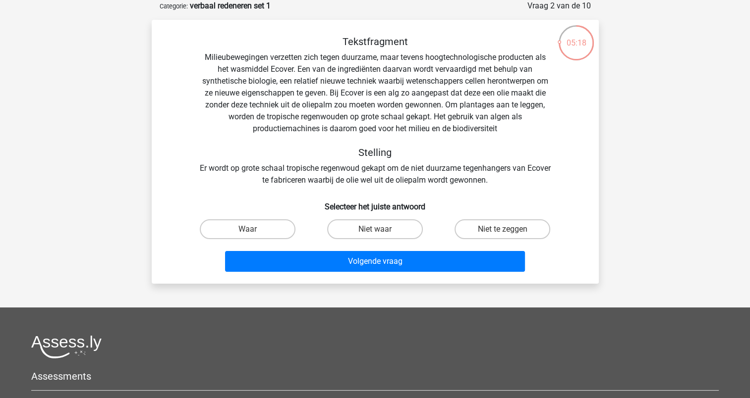
click at [377, 231] on input "Niet waar" at bounding box center [378, 232] width 6 height 6
radio input "true"
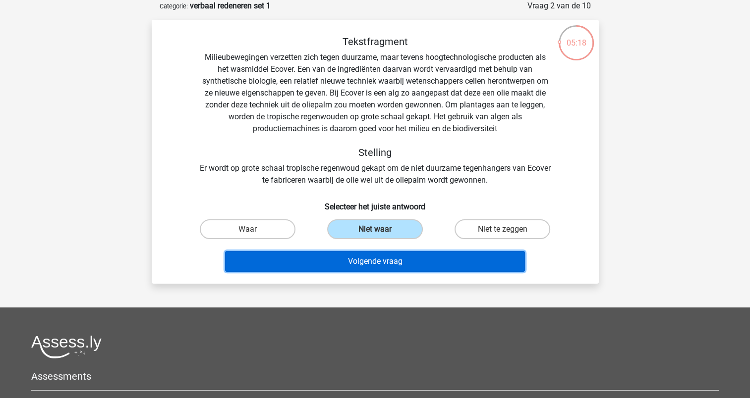
click at [376, 272] on button "Volgende vraag" at bounding box center [375, 261] width 300 height 21
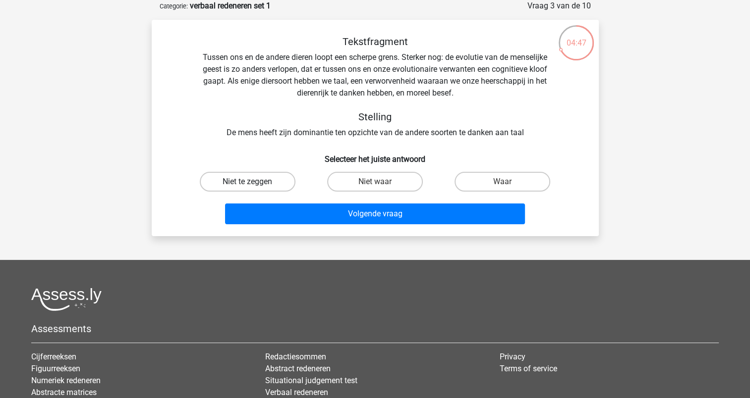
click at [274, 186] on label "Niet te zeggen" at bounding box center [248, 182] width 96 height 20
click at [254, 186] on input "Niet te zeggen" at bounding box center [250, 185] width 6 height 6
radio input "true"
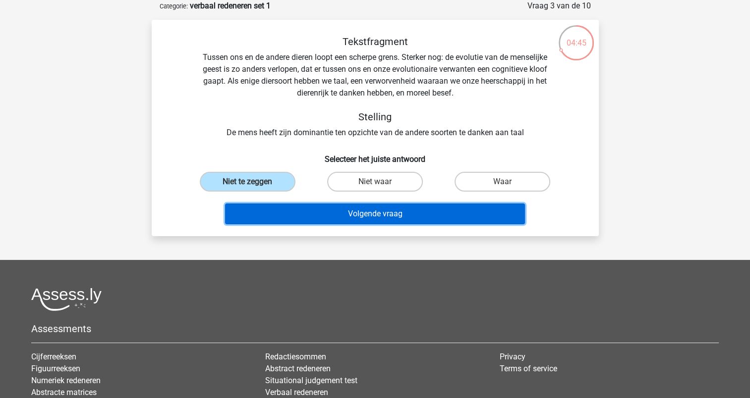
click at [376, 214] on button "Volgende vraag" at bounding box center [375, 214] width 300 height 21
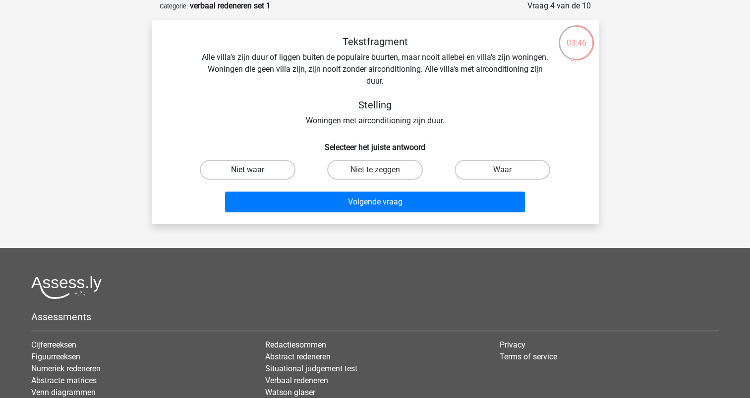
click at [230, 173] on label "Niet waar" at bounding box center [248, 170] width 96 height 20
click at [247, 173] on input "Niet waar" at bounding box center [250, 173] width 6 height 6
radio input "true"
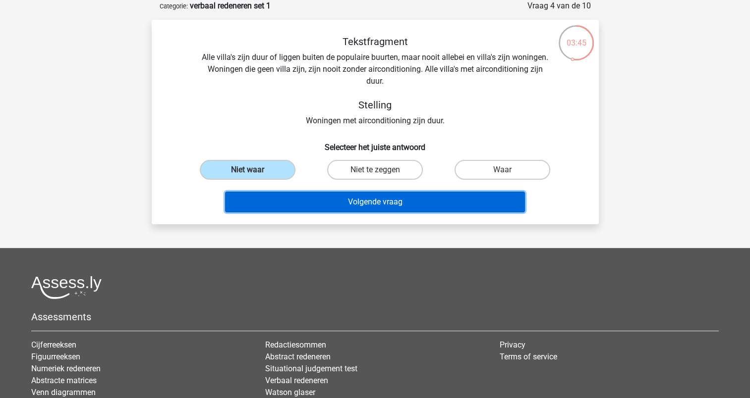
click at [367, 206] on button "Volgende vraag" at bounding box center [375, 202] width 300 height 21
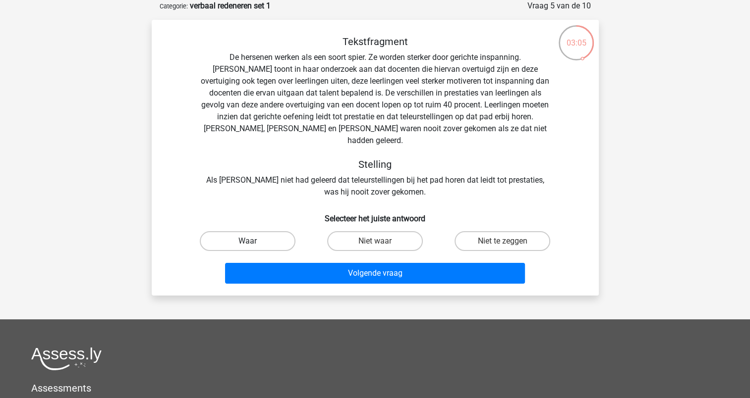
click at [264, 231] on label "Waar" at bounding box center [248, 241] width 96 height 20
click at [254, 241] on input "Waar" at bounding box center [250, 244] width 6 height 6
radio input "true"
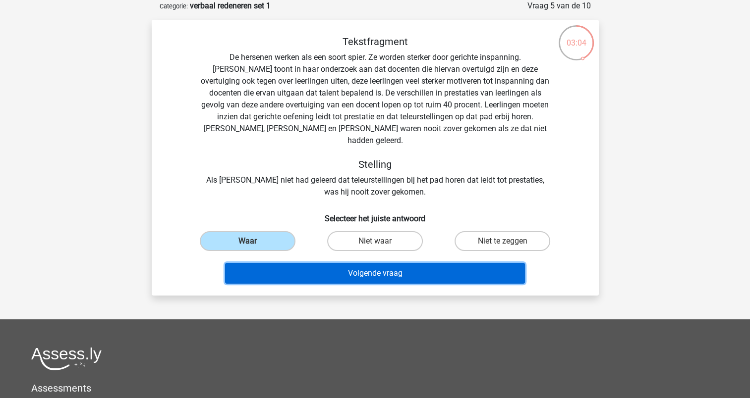
click at [360, 263] on button "Volgende vraag" at bounding box center [375, 273] width 300 height 21
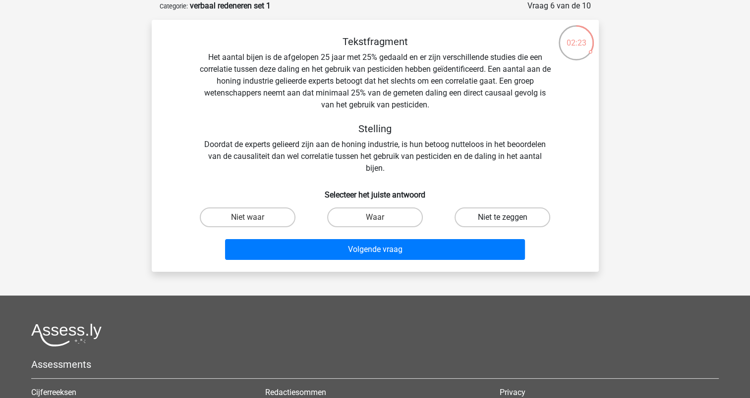
click at [482, 220] on label "Niet te zeggen" at bounding box center [502, 218] width 96 height 20
click at [502, 220] on input "Niet te zeggen" at bounding box center [505, 221] width 6 height 6
radio input "true"
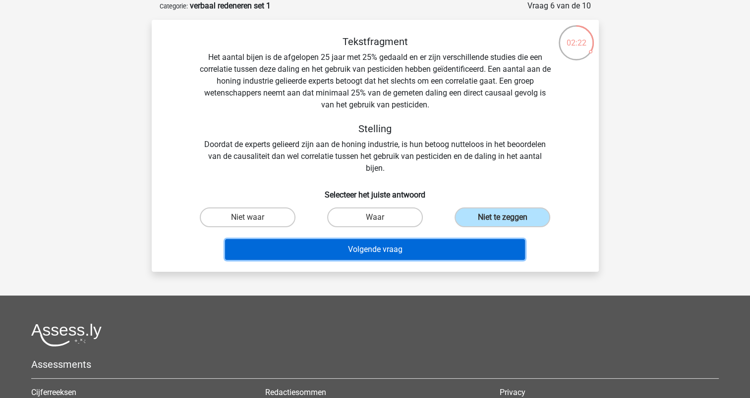
click at [412, 249] on button "Volgende vraag" at bounding box center [375, 249] width 300 height 21
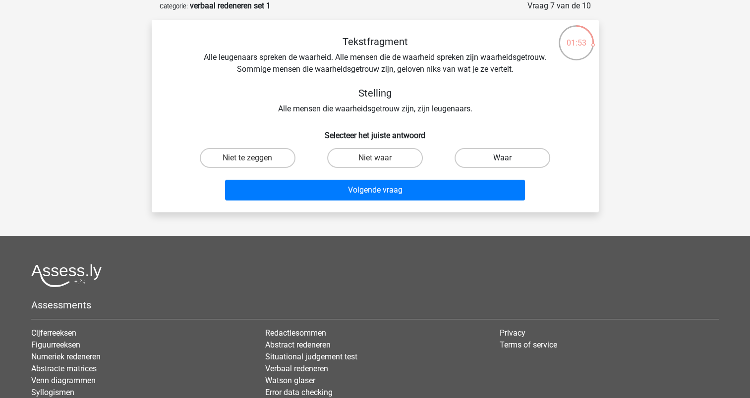
click at [475, 157] on label "Waar" at bounding box center [502, 158] width 96 height 20
click at [502, 158] on input "Waar" at bounding box center [505, 161] width 6 height 6
radio input "true"
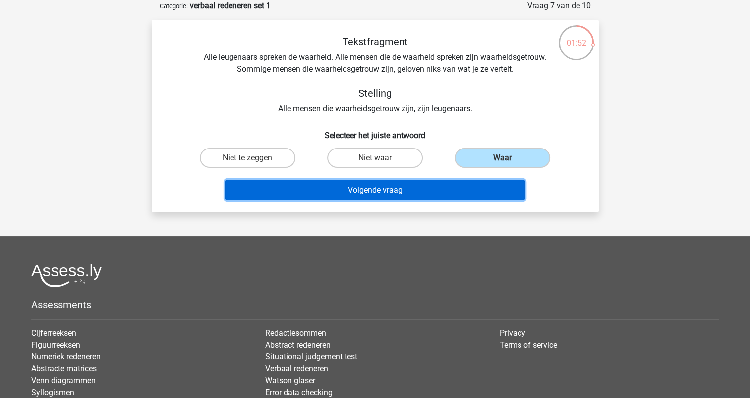
click at [441, 192] on button "Volgende vraag" at bounding box center [375, 190] width 300 height 21
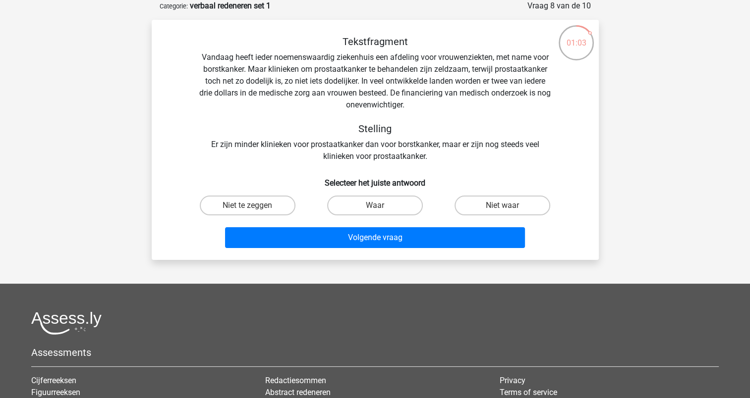
drag, startPoint x: 511, startPoint y: 210, endPoint x: 493, endPoint y: 217, distance: 20.1
click at [511, 209] on label "Niet waar" at bounding box center [502, 206] width 96 height 20
click at [509, 209] on input "Niet waar" at bounding box center [505, 209] width 6 height 6
radio input "true"
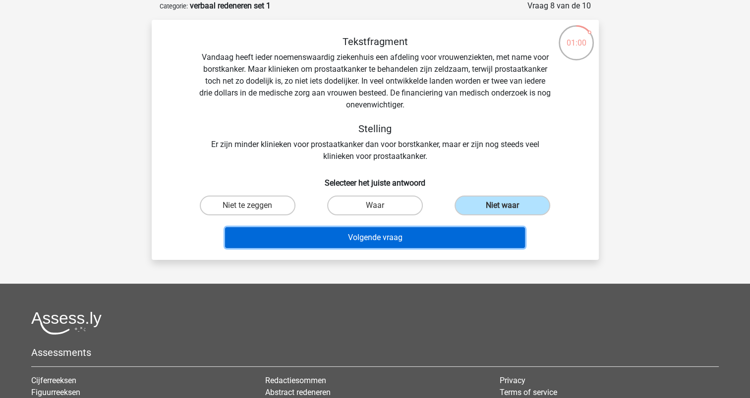
click at [379, 242] on button "Volgende vraag" at bounding box center [375, 237] width 300 height 21
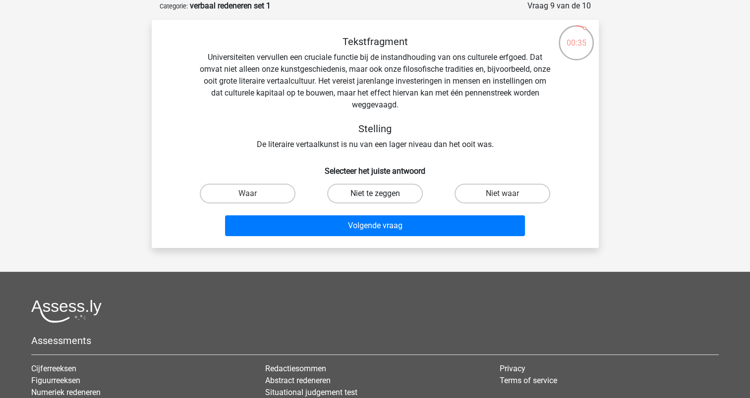
click at [387, 196] on label "Niet te zeggen" at bounding box center [375, 194] width 96 height 20
click at [381, 196] on input "Niet te zeggen" at bounding box center [378, 197] width 6 height 6
radio input "true"
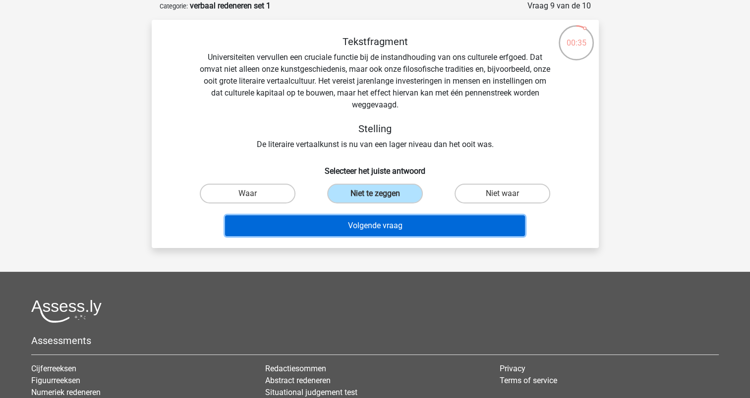
click at [391, 226] on button "Volgende vraag" at bounding box center [375, 226] width 300 height 21
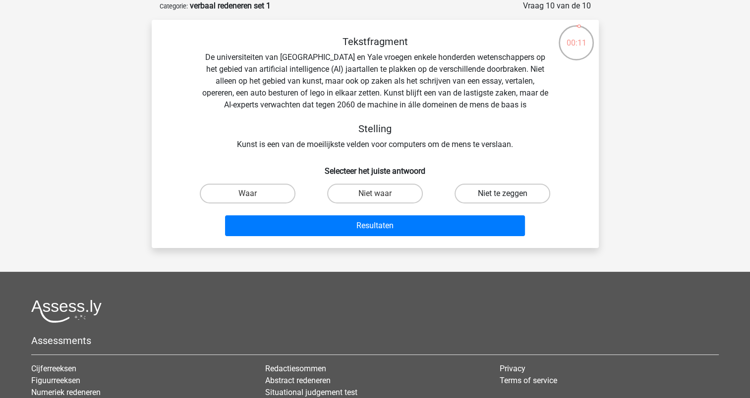
click at [488, 196] on label "Niet te zeggen" at bounding box center [502, 194] width 96 height 20
click at [502, 196] on input "Niet te zeggen" at bounding box center [505, 197] width 6 height 6
radio input "true"
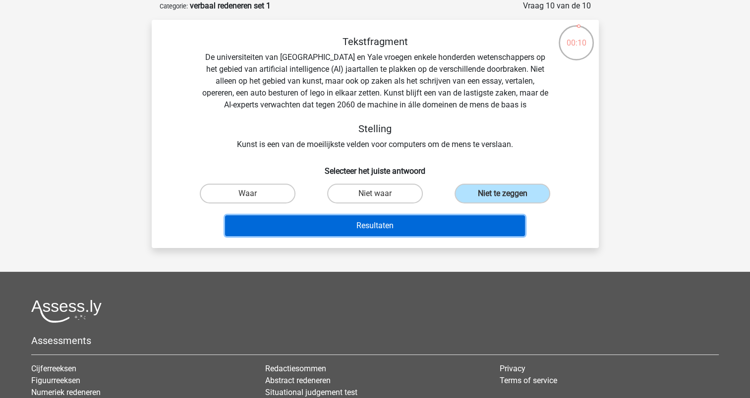
click at [448, 224] on button "Resultaten" at bounding box center [375, 226] width 300 height 21
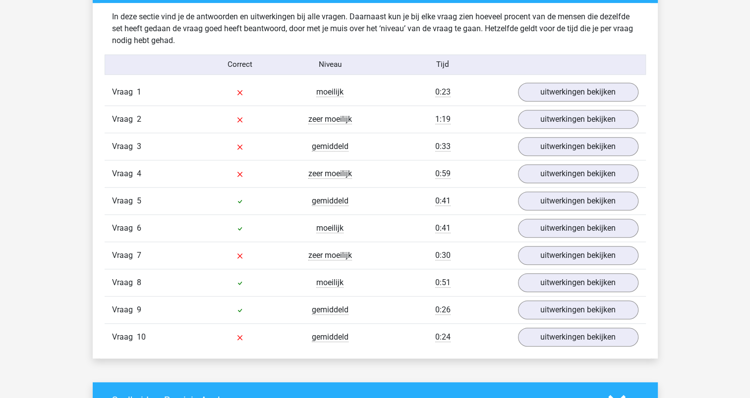
scroll to position [793, 0]
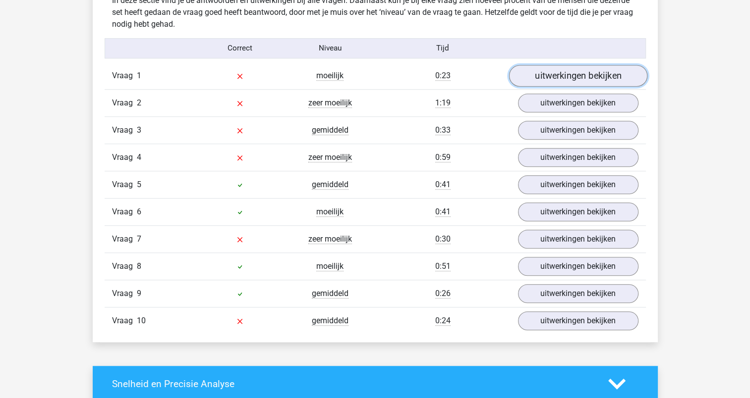
click at [580, 80] on link "uitwerkingen bekijken" at bounding box center [577, 76] width 138 height 22
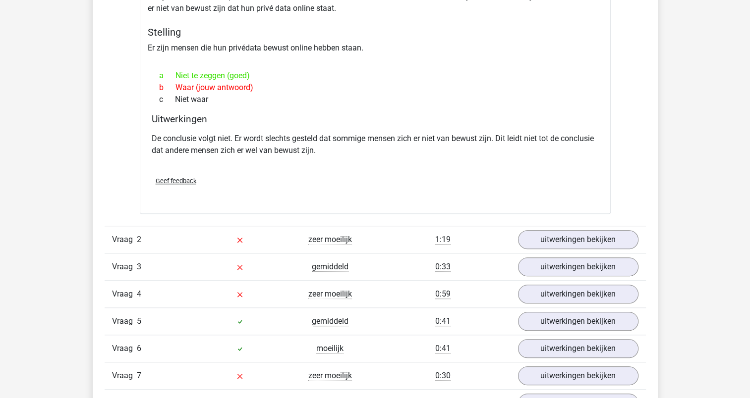
scroll to position [942, 0]
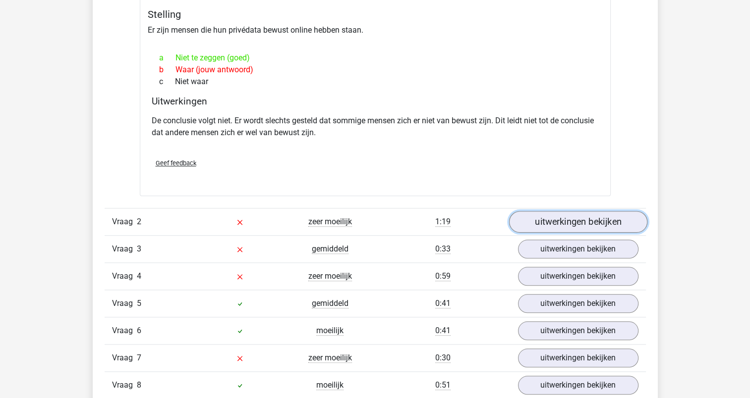
click at [567, 226] on link "uitwerkingen bekijken" at bounding box center [577, 223] width 138 height 22
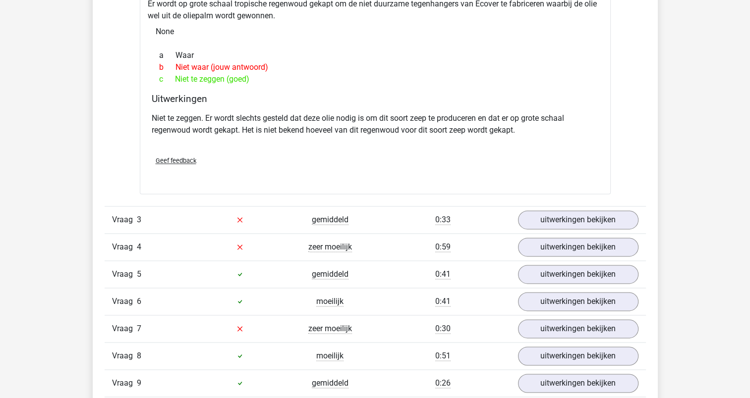
scroll to position [1338, 0]
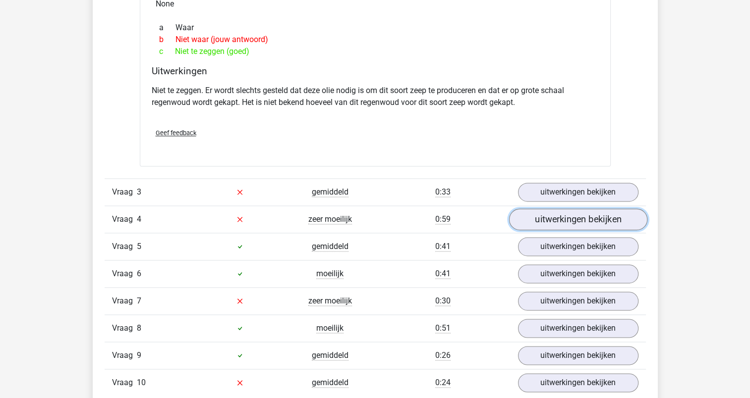
click at [589, 221] on link "uitwerkingen bekijken" at bounding box center [577, 220] width 138 height 22
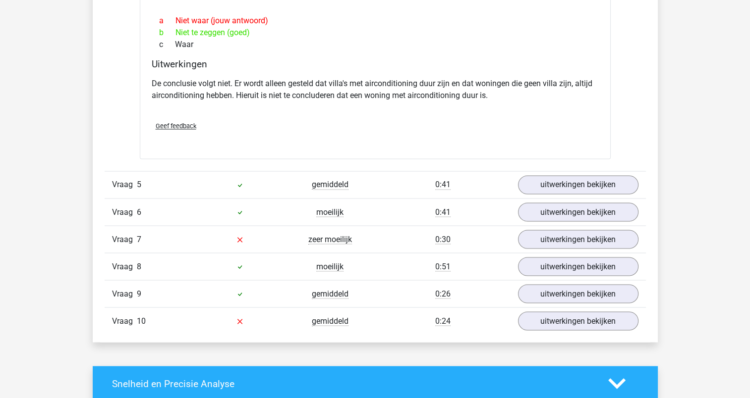
scroll to position [1685, 0]
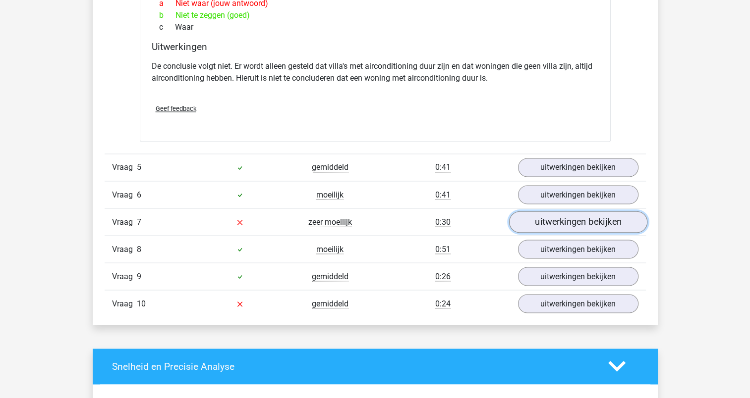
click at [578, 222] on link "uitwerkingen bekijken" at bounding box center [577, 222] width 138 height 22
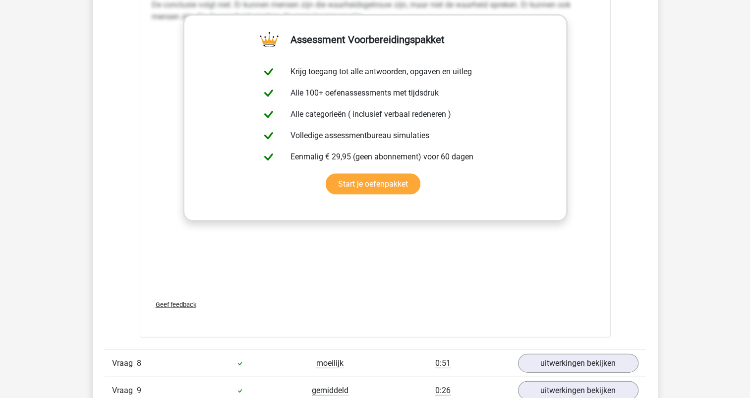
scroll to position [2180, 0]
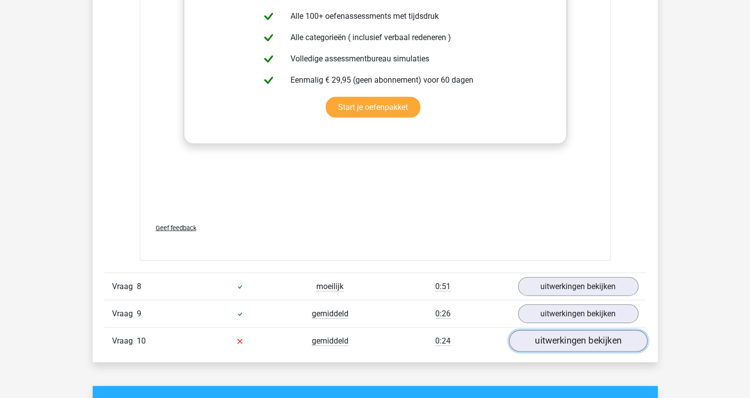
click at [571, 338] on link "uitwerkingen bekijken" at bounding box center [577, 342] width 138 height 22
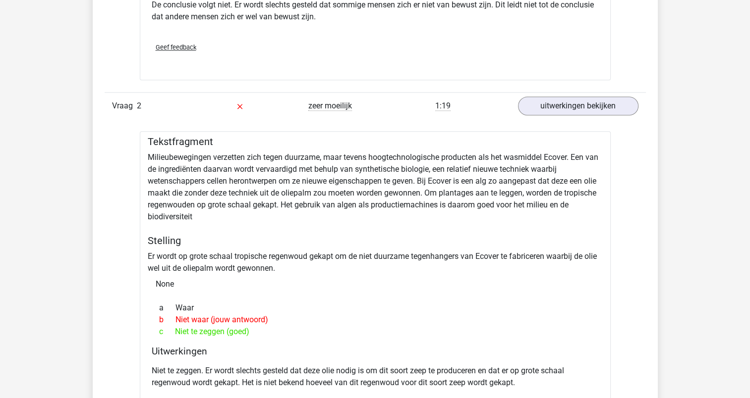
scroll to position [1041, 0]
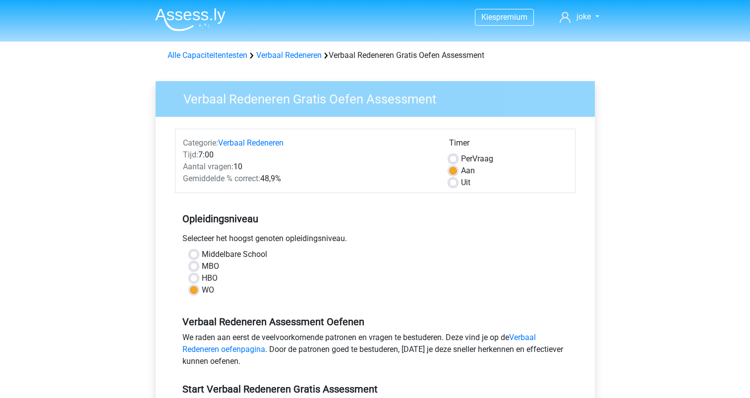
scroll to position [248, 0]
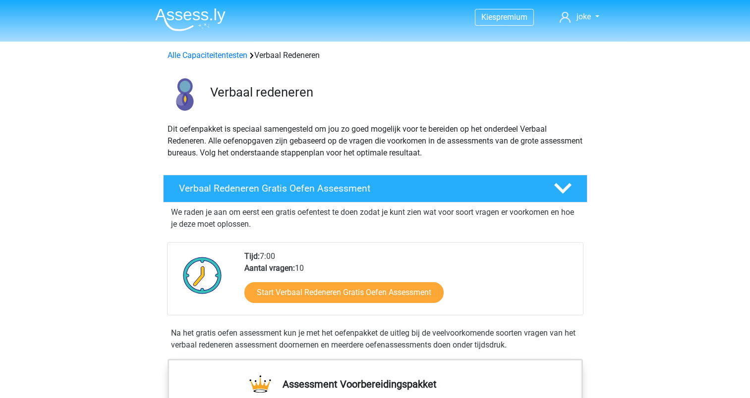
scroll to position [99, 0]
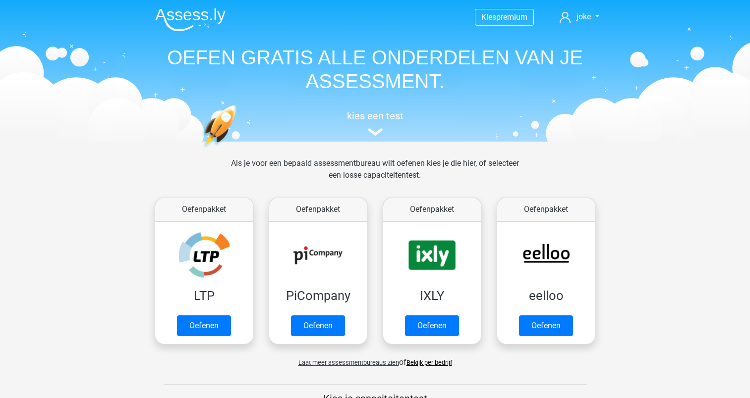
scroll to position [618, 0]
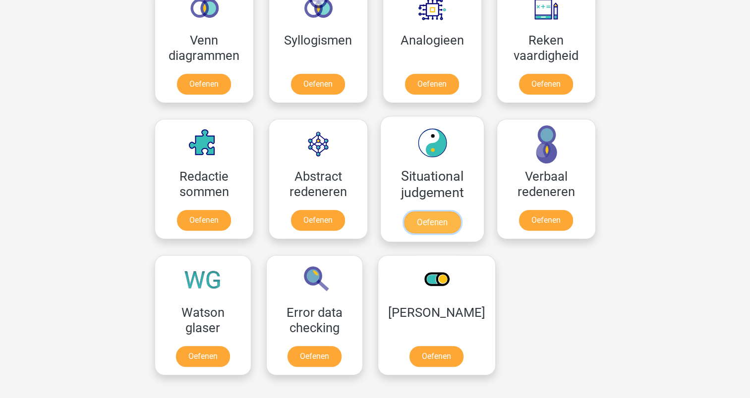
click at [426, 223] on link "Oefenen" at bounding box center [431, 223] width 56 height 22
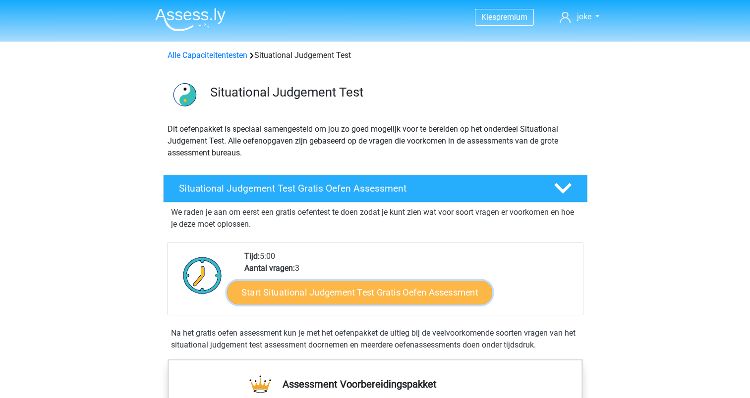
click at [379, 295] on link "Start Situational Judgement Test Gratis Oefen Assessment" at bounding box center [359, 293] width 265 height 24
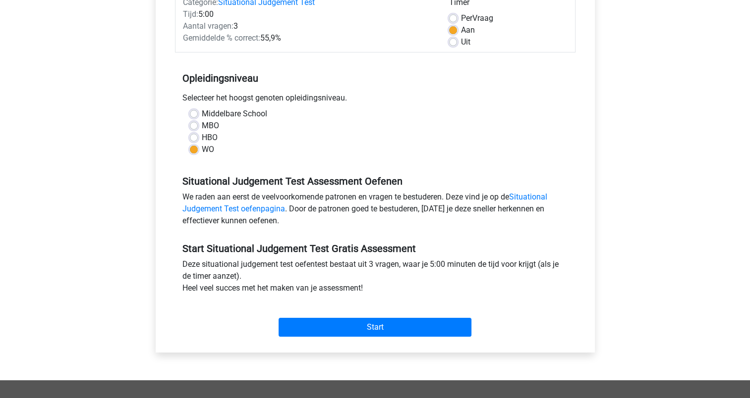
scroll to position [149, 0]
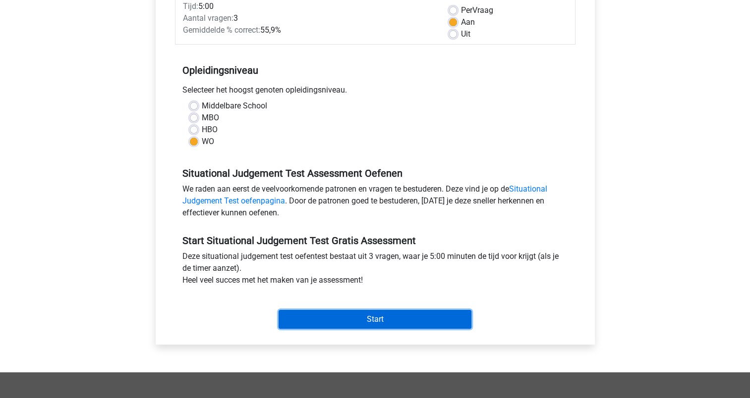
click at [398, 319] on input "Start" at bounding box center [374, 319] width 193 height 19
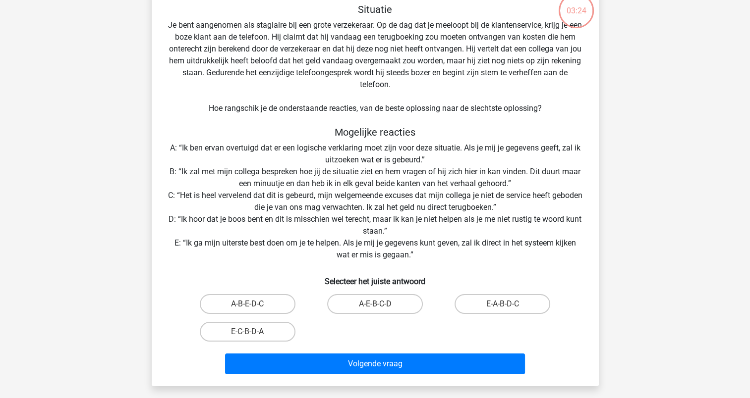
scroll to position [99, 0]
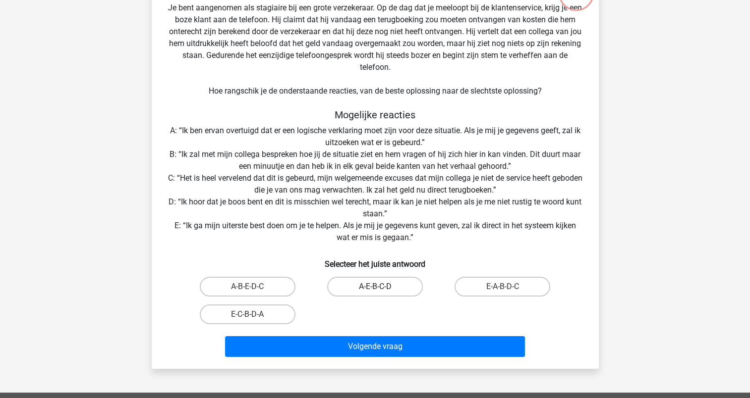
click at [389, 288] on label "A-E-B-C-D" at bounding box center [375, 287] width 96 height 20
click at [381, 288] on input "A-E-B-C-D" at bounding box center [378, 290] width 6 height 6
radio input "true"
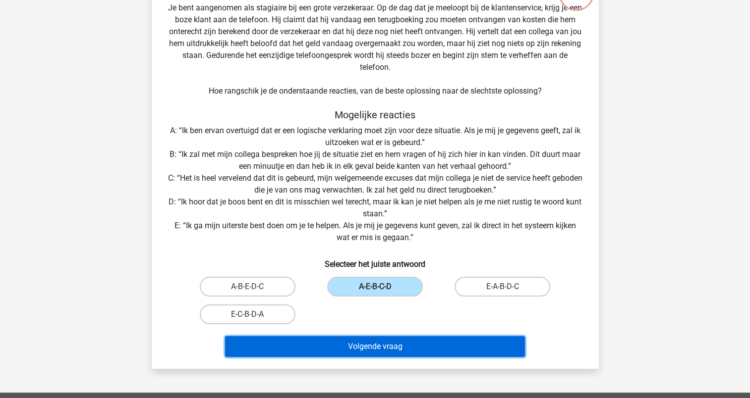
click at [405, 349] on button "Volgende vraag" at bounding box center [375, 346] width 300 height 21
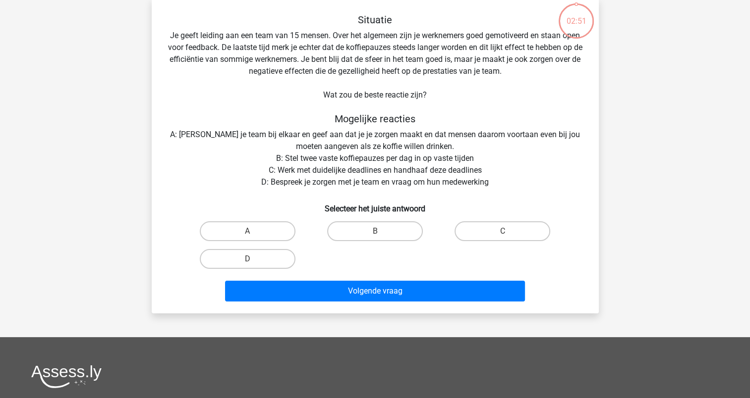
scroll to position [50, 0]
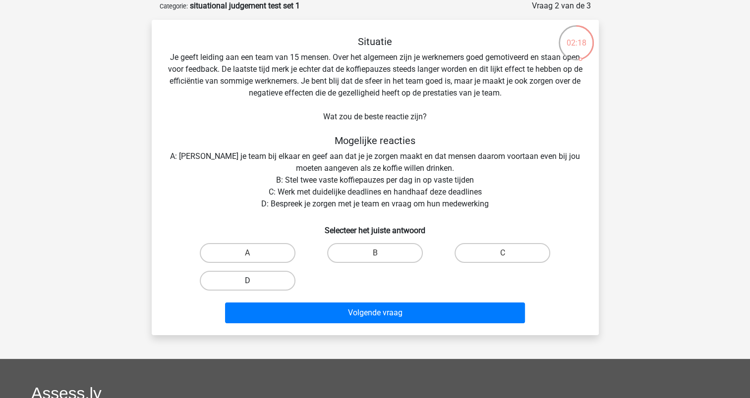
click at [262, 283] on label "D" at bounding box center [248, 281] width 96 height 20
click at [254, 283] on input "D" at bounding box center [250, 284] width 6 height 6
radio input "true"
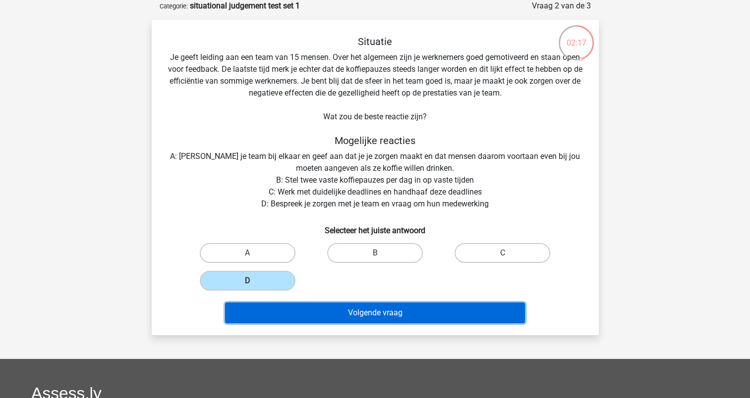
click at [384, 315] on button "Volgende vraag" at bounding box center [375, 313] width 300 height 21
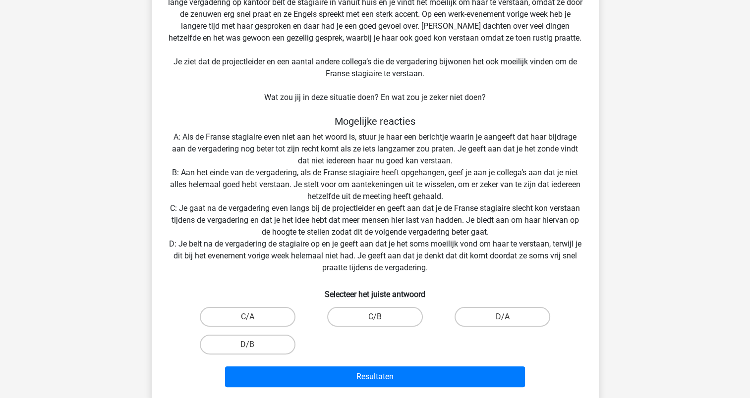
scroll to position [99, 0]
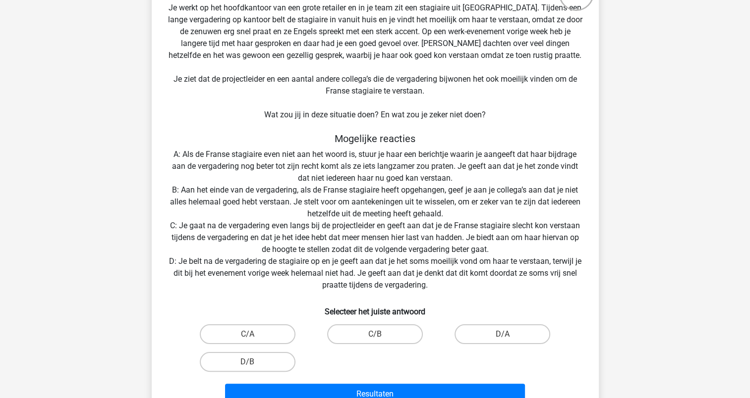
click at [502, 335] on input "D/A" at bounding box center [505, 337] width 6 height 6
radio input "true"
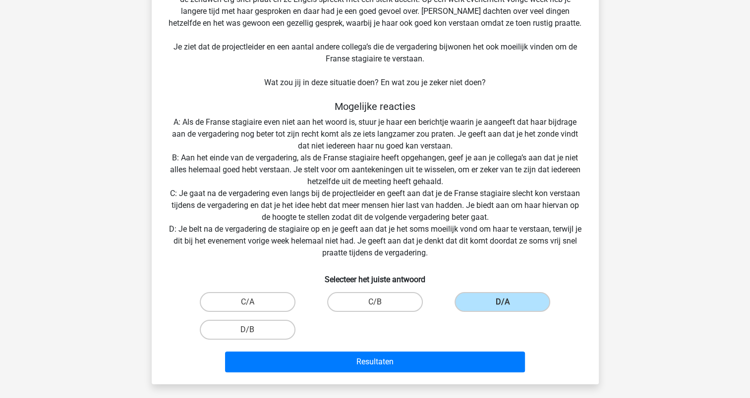
scroll to position [149, 0]
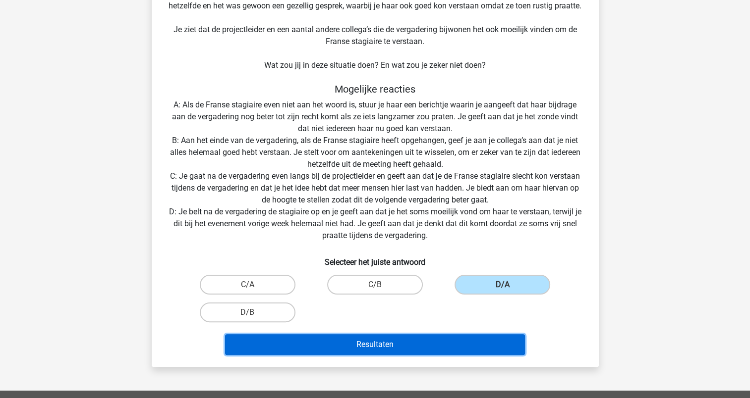
click at [385, 349] on button "Resultaten" at bounding box center [375, 344] width 300 height 21
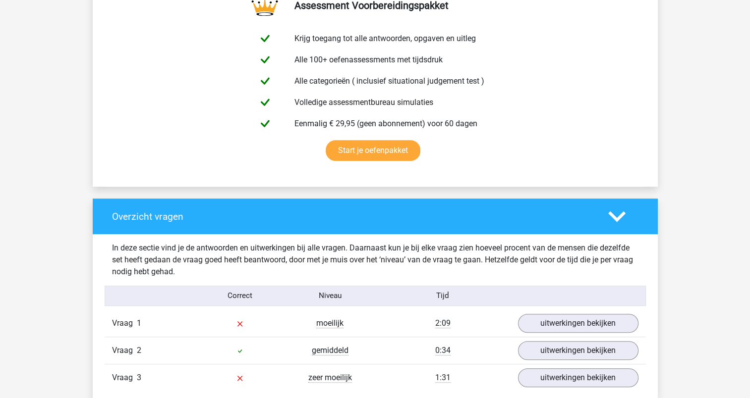
scroll to position [595, 0]
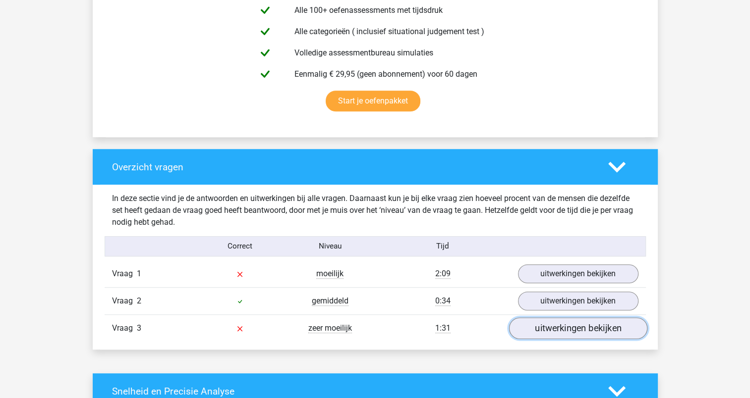
click at [581, 332] on link "uitwerkingen bekijken" at bounding box center [577, 329] width 138 height 22
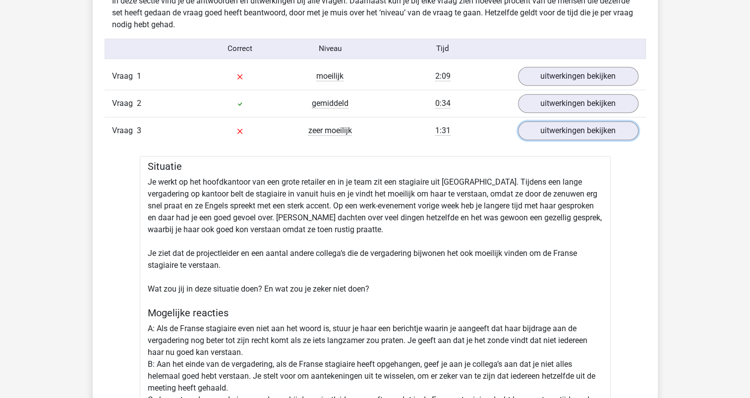
scroll to position [743, 0]
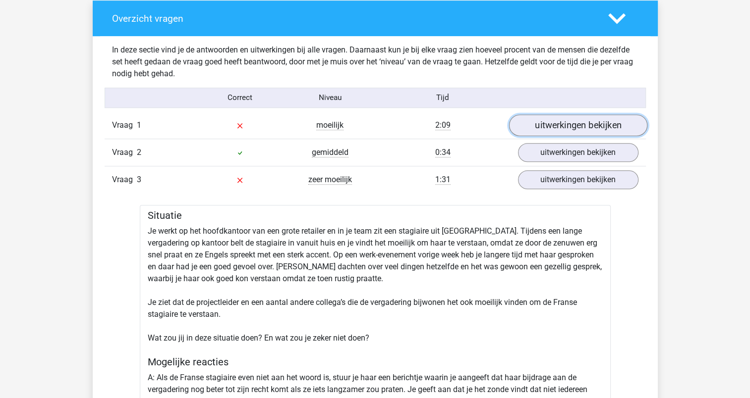
click at [571, 132] on link "uitwerkingen bekijken" at bounding box center [577, 125] width 138 height 22
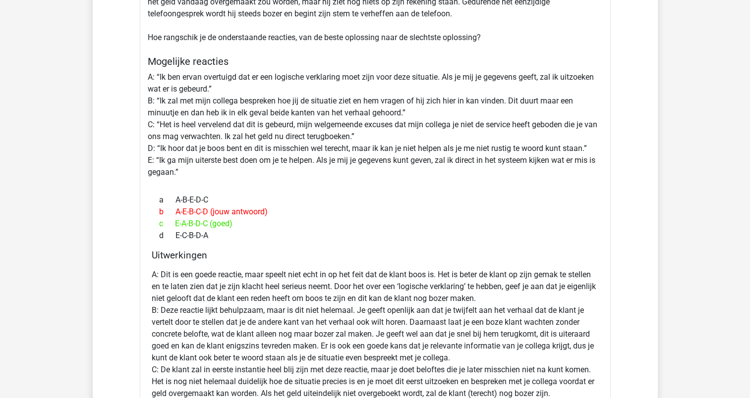
scroll to position [892, 0]
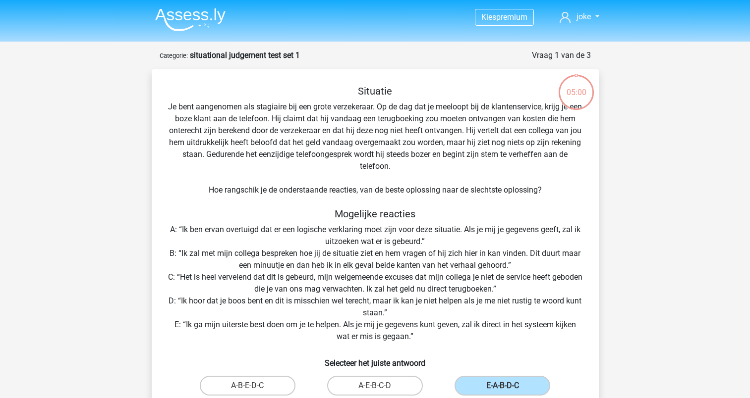
scroll to position [149, 0]
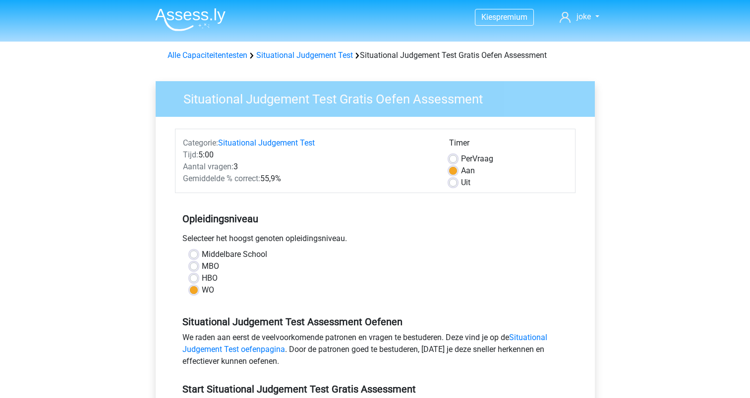
scroll to position [149, 0]
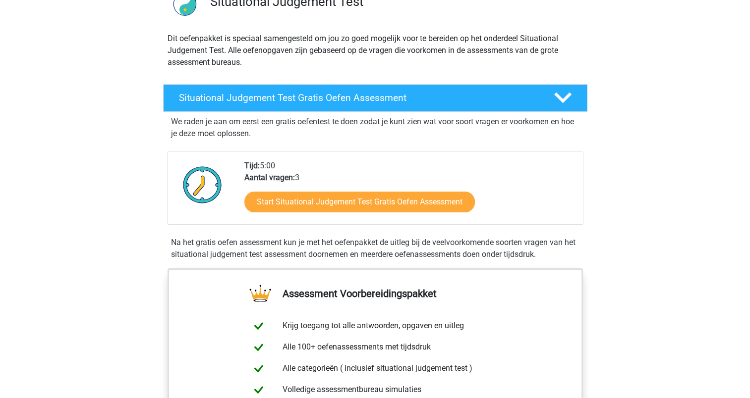
scroll to position [50, 0]
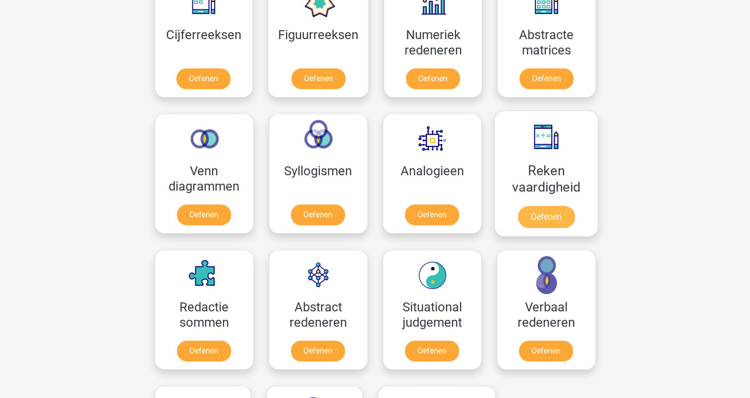
scroll to position [420, 0]
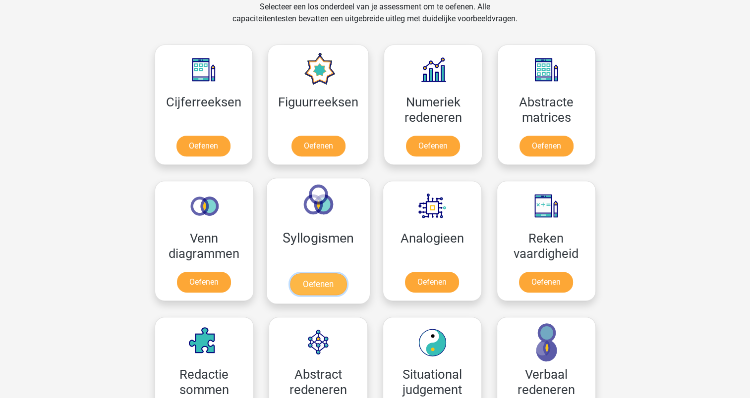
click at [326, 280] on link "Oefenen" at bounding box center [317, 285] width 56 height 22
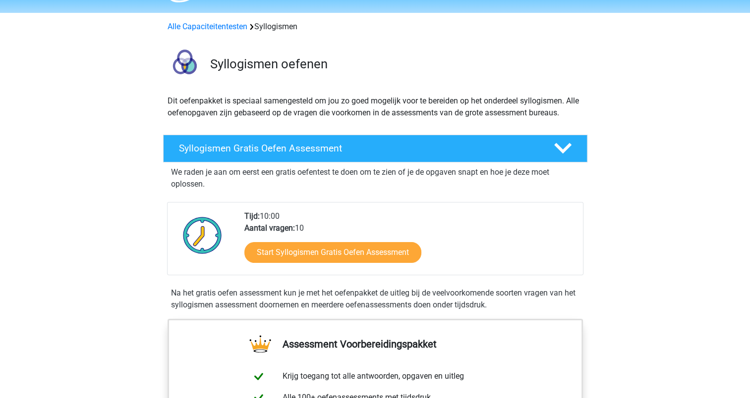
scroll to position [99, 0]
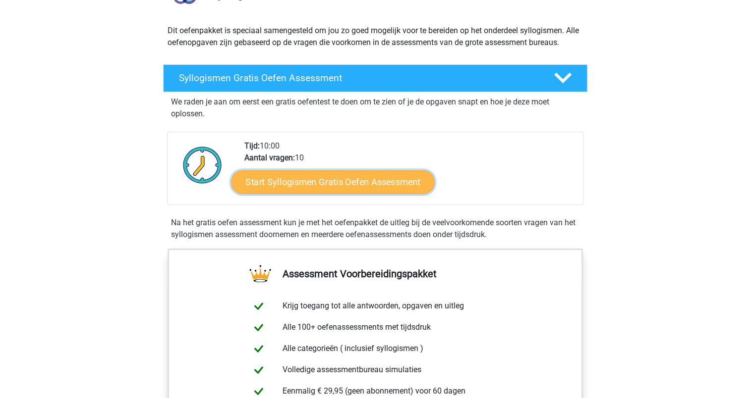
click at [329, 180] on link "Start Syllogismen Gratis Oefen Assessment" at bounding box center [333, 182] width 204 height 24
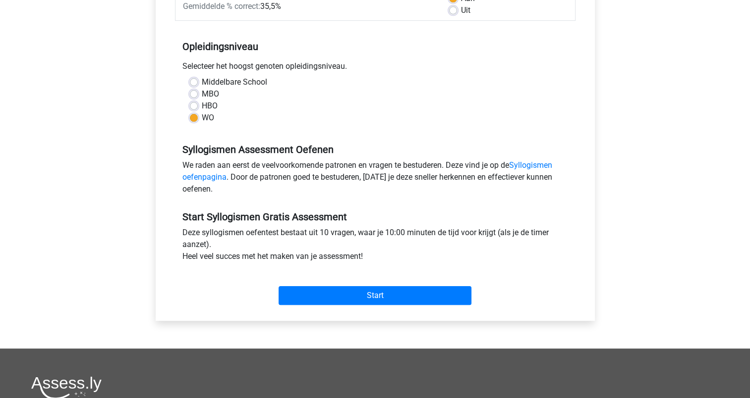
scroll to position [248, 0]
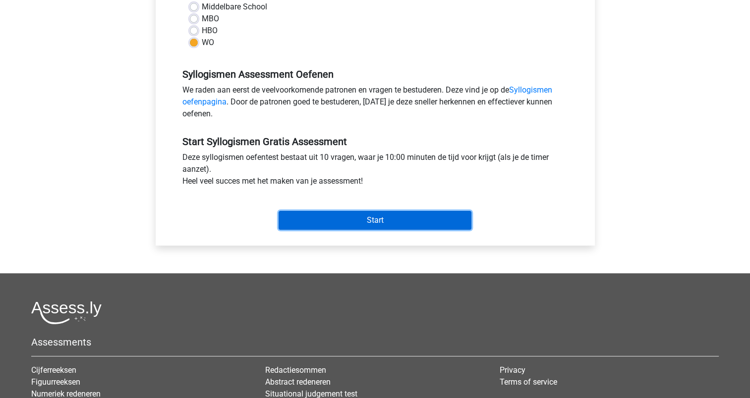
click at [385, 221] on input "Start" at bounding box center [374, 220] width 193 height 19
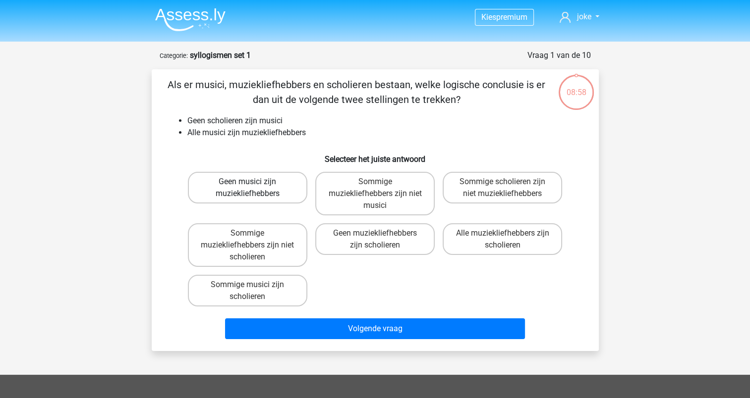
click at [268, 192] on label "Geen musici zijn muziekliefhebbers" at bounding box center [247, 188] width 119 height 32
click at [254, 188] on input "Geen musici zijn muziekliefhebbers" at bounding box center [250, 185] width 6 height 6
radio input "true"
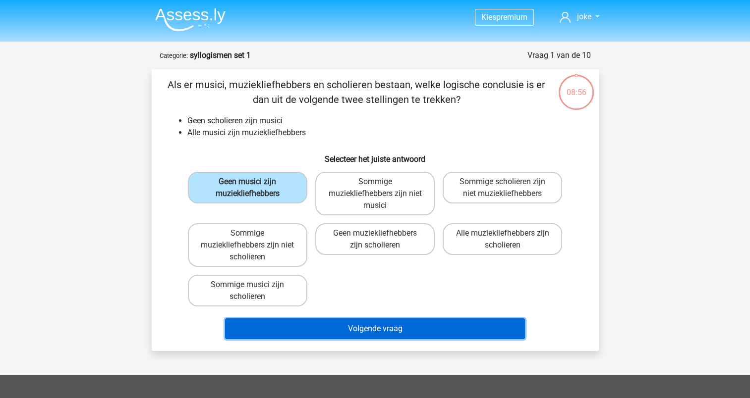
click at [383, 330] on button "Volgende vraag" at bounding box center [375, 329] width 300 height 21
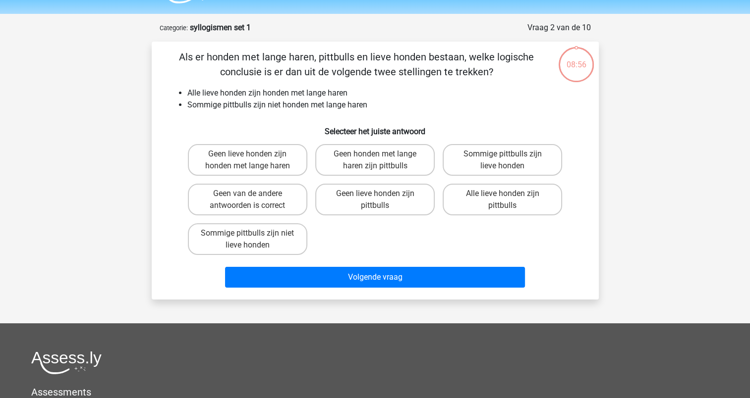
scroll to position [50, 0]
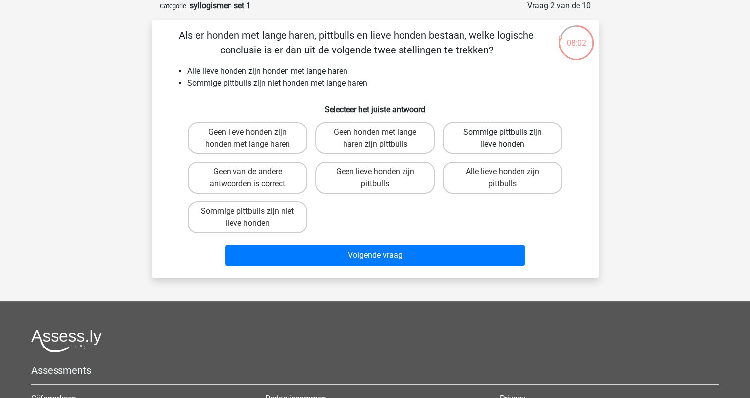
click at [517, 139] on label "Sommige pittbulls zijn lieve honden" at bounding box center [502, 138] width 119 height 32
click at [509, 139] on input "Sommige pittbulls zijn lieve honden" at bounding box center [505, 135] width 6 height 6
radio input "true"
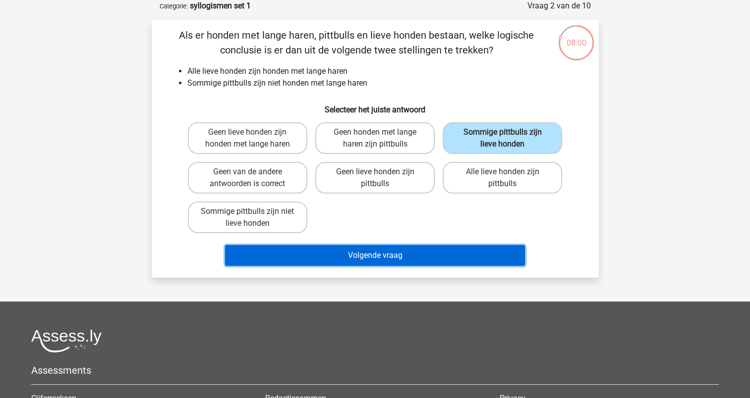
click at [388, 255] on button "Volgende vraag" at bounding box center [375, 255] width 300 height 21
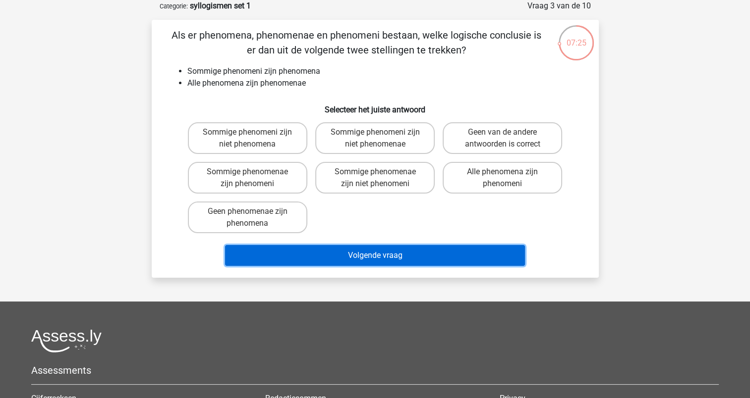
click at [431, 258] on button "Volgende vraag" at bounding box center [375, 255] width 300 height 21
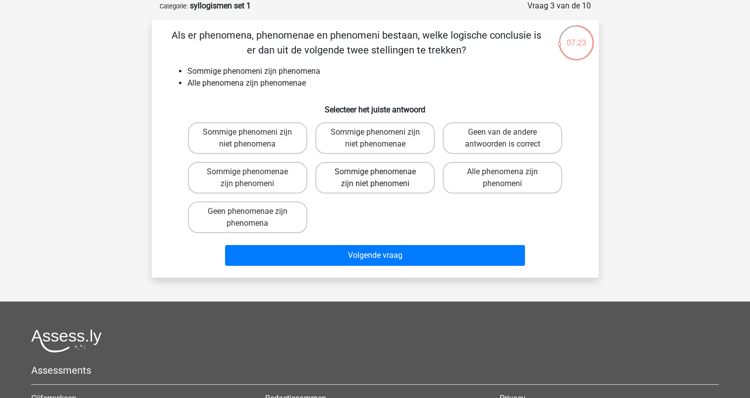
click at [361, 190] on label "Sommige phenomenae zijn niet phenomeni" at bounding box center [374, 178] width 119 height 32
click at [375, 178] on input "Sommige phenomenae zijn niet phenomeni" at bounding box center [378, 175] width 6 height 6
radio input "true"
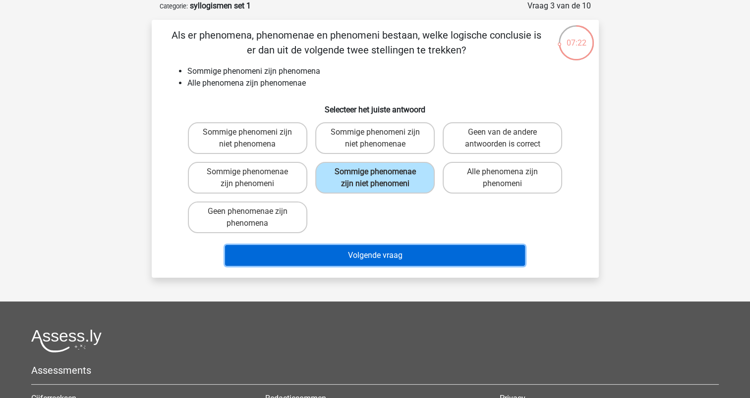
click at [380, 258] on button "Volgende vraag" at bounding box center [375, 255] width 300 height 21
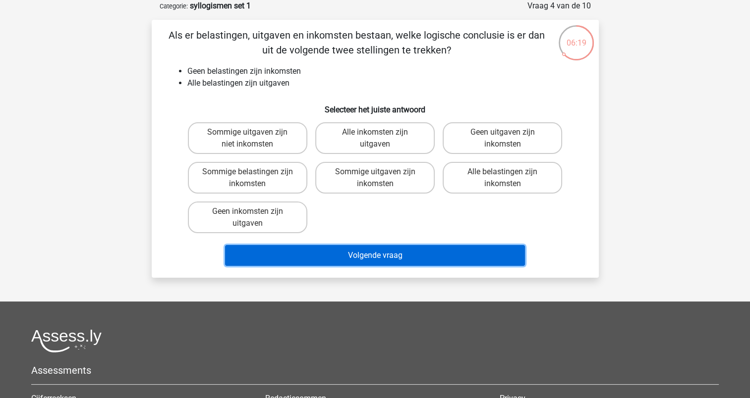
click at [406, 255] on button "Volgende vraag" at bounding box center [375, 255] width 300 height 21
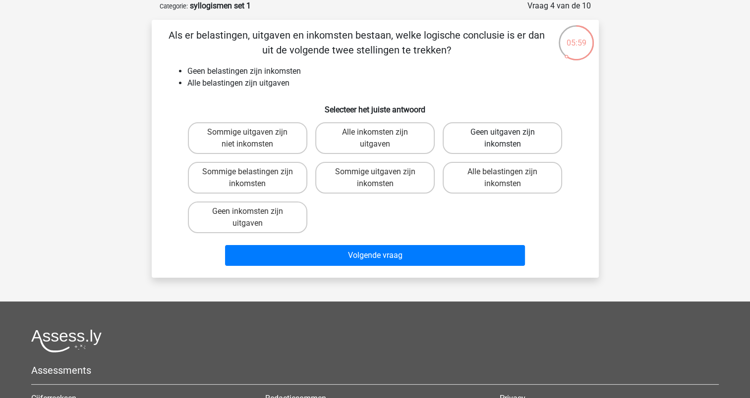
click at [524, 141] on label "Geen uitgaven zijn inkomsten" at bounding box center [502, 138] width 119 height 32
click at [509, 139] on input "Geen uitgaven zijn inkomsten" at bounding box center [505, 135] width 6 height 6
radio input "true"
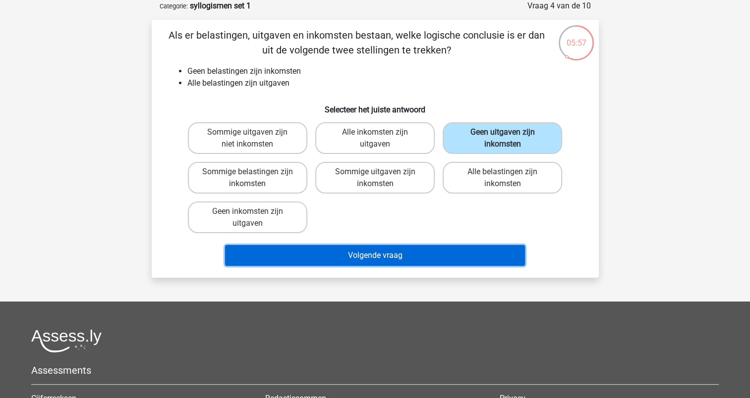
click at [396, 254] on button "Volgende vraag" at bounding box center [375, 255] width 300 height 21
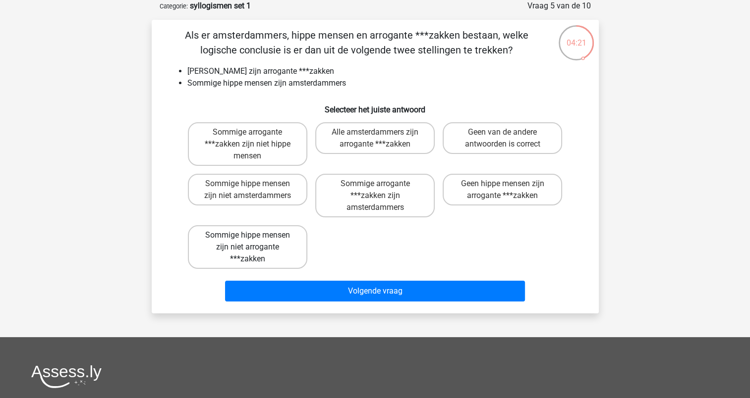
drag, startPoint x: 268, startPoint y: 250, endPoint x: 331, endPoint y: 285, distance: 72.1
click at [268, 250] on label "Sommige hippe mensen zijn niet arrogante ***zakken" at bounding box center [247, 247] width 119 height 44
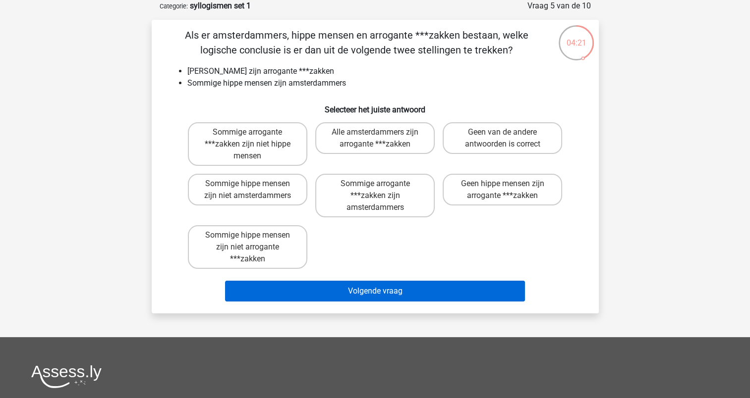
click at [254, 242] on input "Sommige hippe mensen zijn niet arrogante ***zakken" at bounding box center [250, 238] width 6 height 6
radio input "true"
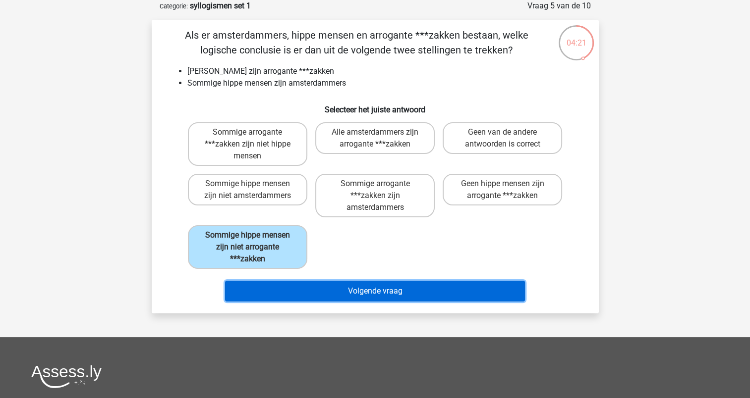
click at [390, 288] on button "Volgende vraag" at bounding box center [375, 291] width 300 height 21
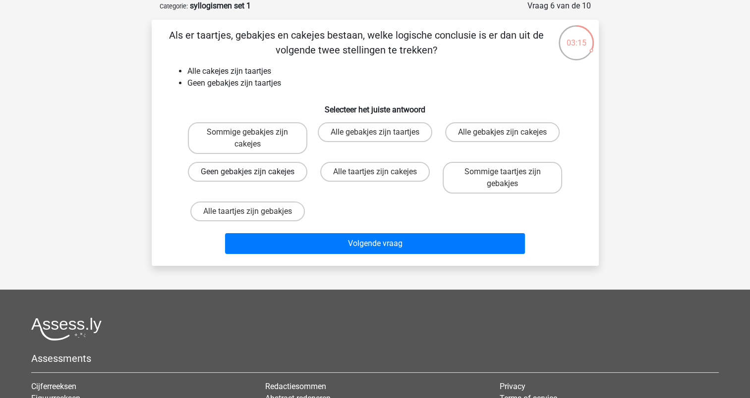
click at [269, 178] on label "Geen gebakjes zijn cakejes" at bounding box center [247, 172] width 119 height 20
click at [254, 178] on input "Geen gebakjes zijn cakejes" at bounding box center [250, 175] width 6 height 6
radio input "true"
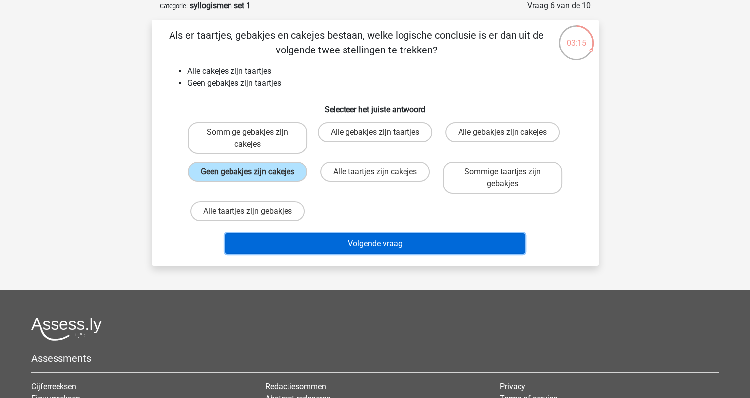
click at [375, 245] on button "Volgende vraag" at bounding box center [375, 243] width 300 height 21
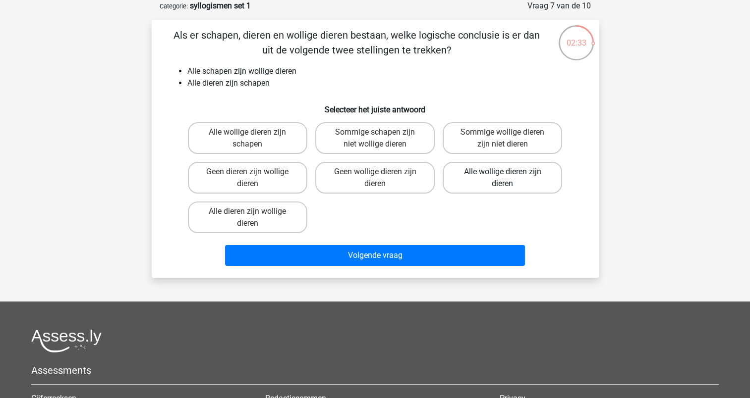
click at [516, 179] on label "Alle wollige dieren zijn dieren" at bounding box center [502, 178] width 119 height 32
click at [509, 178] on input "Alle wollige dieren zijn dieren" at bounding box center [505, 175] width 6 height 6
radio input "true"
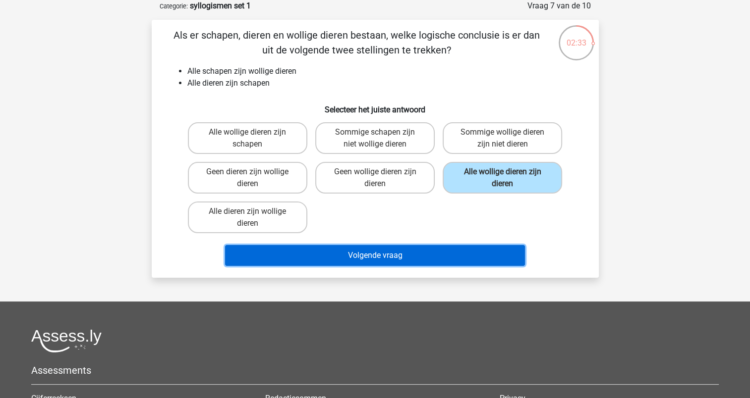
click at [421, 259] on button "Volgende vraag" at bounding box center [375, 255] width 300 height 21
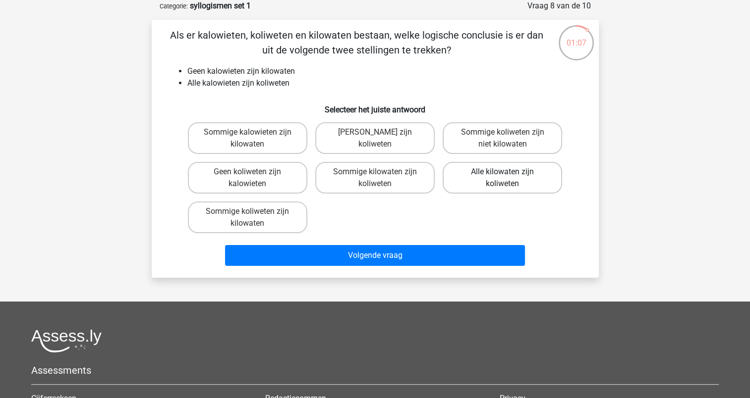
click at [506, 182] on label "Alle kilowaten zijn koliweten" at bounding box center [502, 178] width 119 height 32
click at [506, 178] on input "Alle kilowaten zijn koliweten" at bounding box center [505, 175] width 6 height 6
radio input "true"
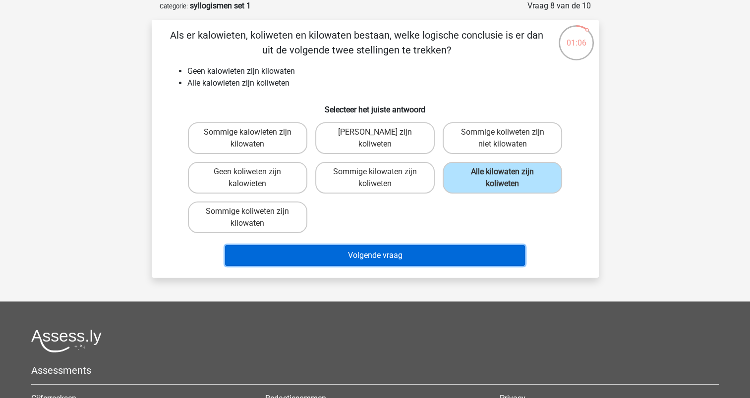
click at [451, 259] on button "Volgende vraag" at bounding box center [375, 255] width 300 height 21
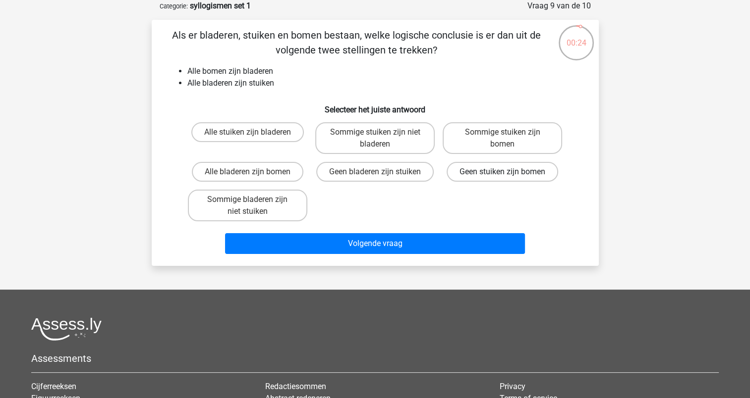
click at [463, 176] on label "Geen stuiken zijn bomen" at bounding box center [501, 172] width 111 height 20
click at [502, 176] on input "Geen stuiken zijn bomen" at bounding box center [505, 175] width 6 height 6
radio input "true"
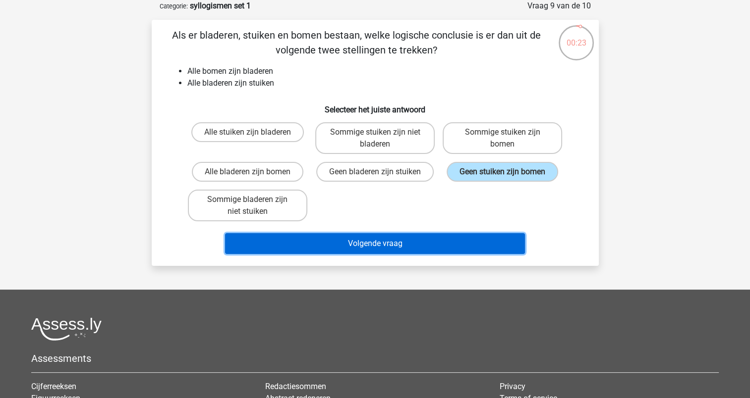
click at [413, 248] on button "Volgende vraag" at bounding box center [375, 243] width 300 height 21
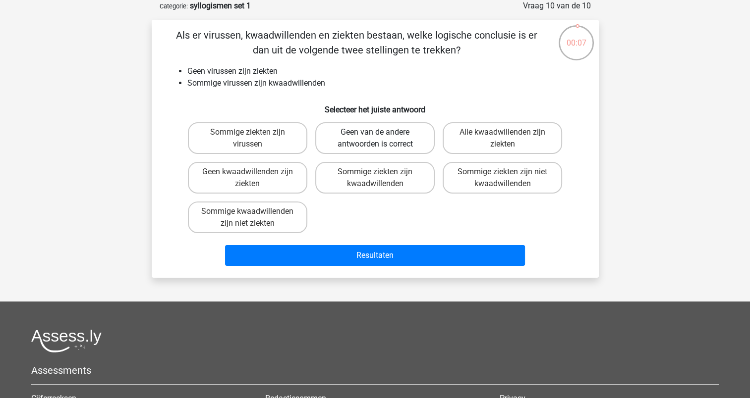
drag, startPoint x: 366, startPoint y: 146, endPoint x: 363, endPoint y: 196, distance: 50.7
click at [366, 146] on label "Geen van de andere antwoorden is correct" at bounding box center [374, 138] width 119 height 32
click at [375, 139] on input "Geen van de andere antwoorden is correct" at bounding box center [378, 135] width 6 height 6
radio input "true"
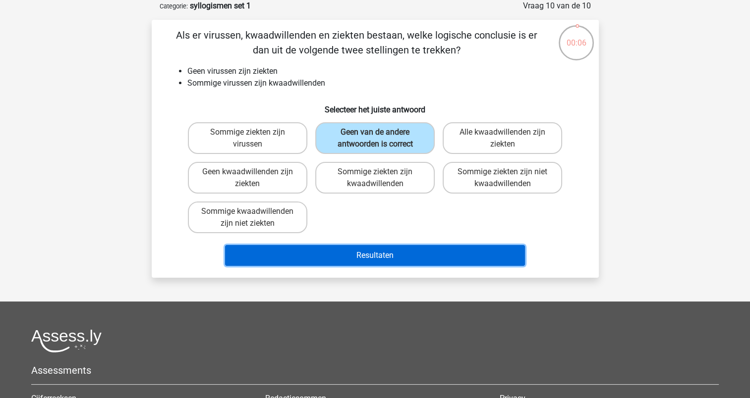
click at [361, 253] on button "Resultaten" at bounding box center [375, 255] width 300 height 21
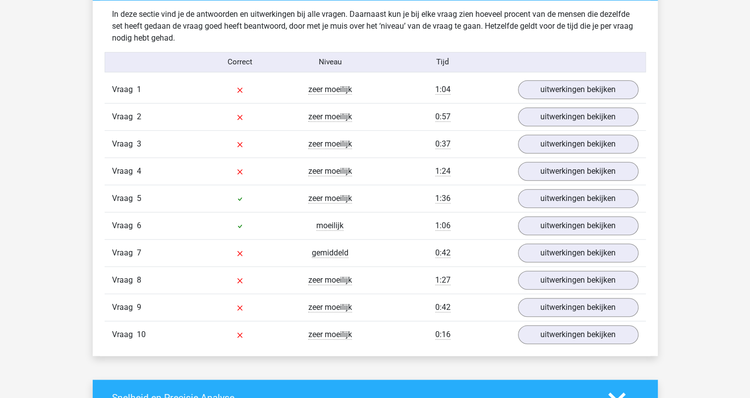
scroll to position [793, 0]
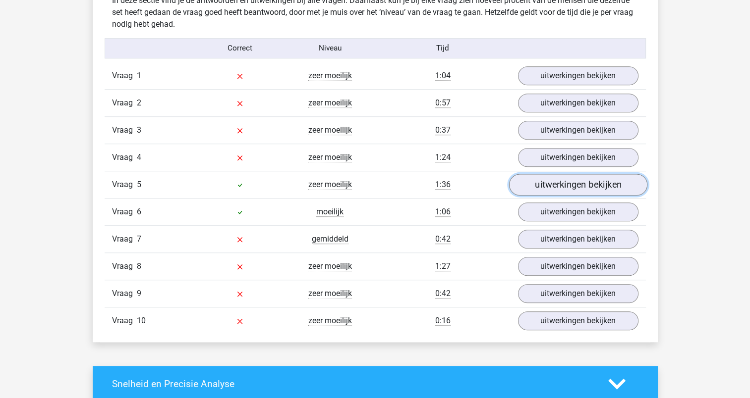
click at [578, 187] on link "uitwerkingen bekijken" at bounding box center [577, 185] width 138 height 22
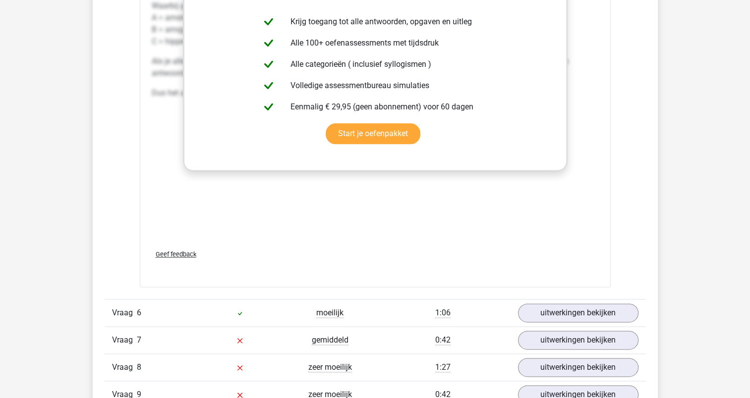
scroll to position [1338, 0]
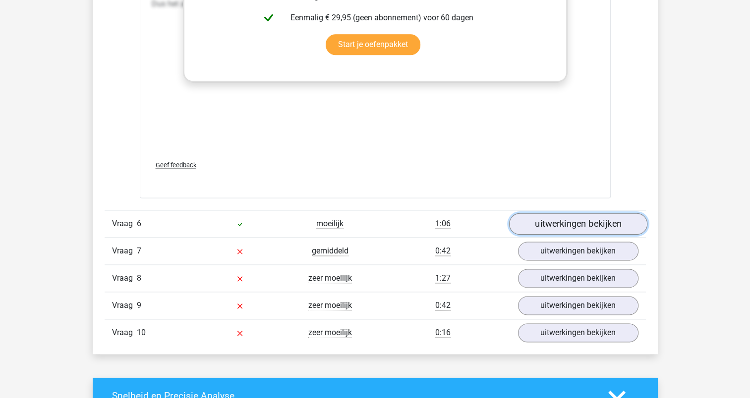
click at [571, 226] on link "uitwerkingen bekijken" at bounding box center [577, 225] width 138 height 22
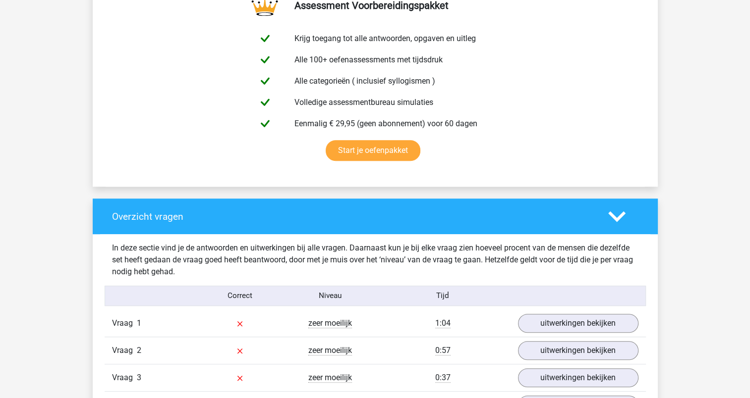
scroll to position [644, 0]
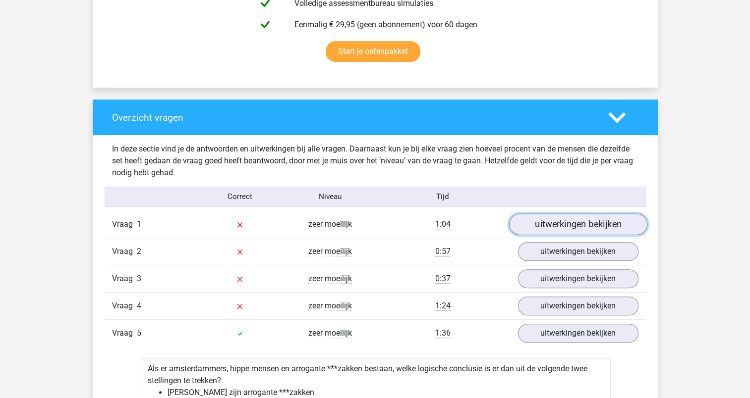
click at [571, 227] on link "uitwerkingen bekijken" at bounding box center [577, 225] width 138 height 22
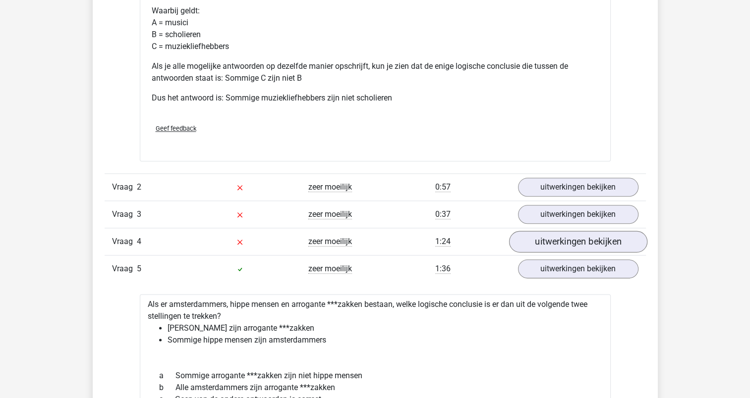
scroll to position [1140, 0]
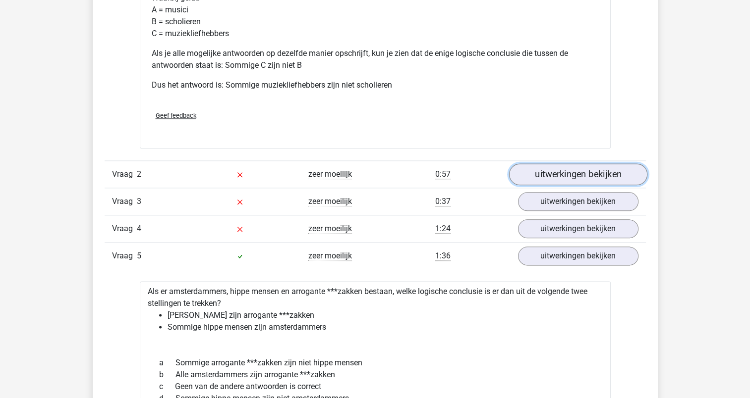
click at [581, 174] on link "uitwerkingen bekijken" at bounding box center [577, 175] width 138 height 22
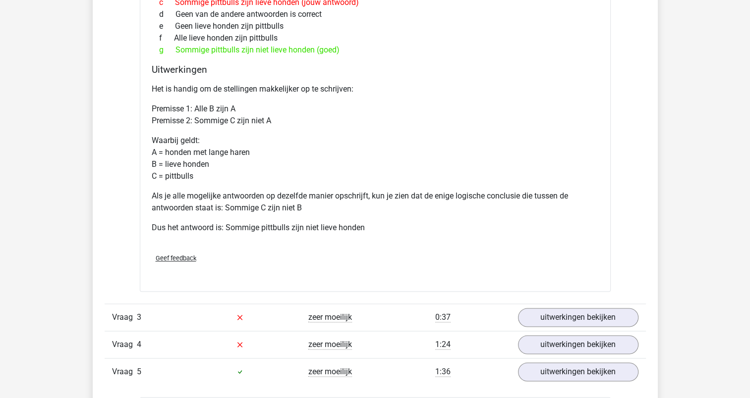
scroll to position [1536, 0]
